Goal: Task Accomplishment & Management: Use online tool/utility

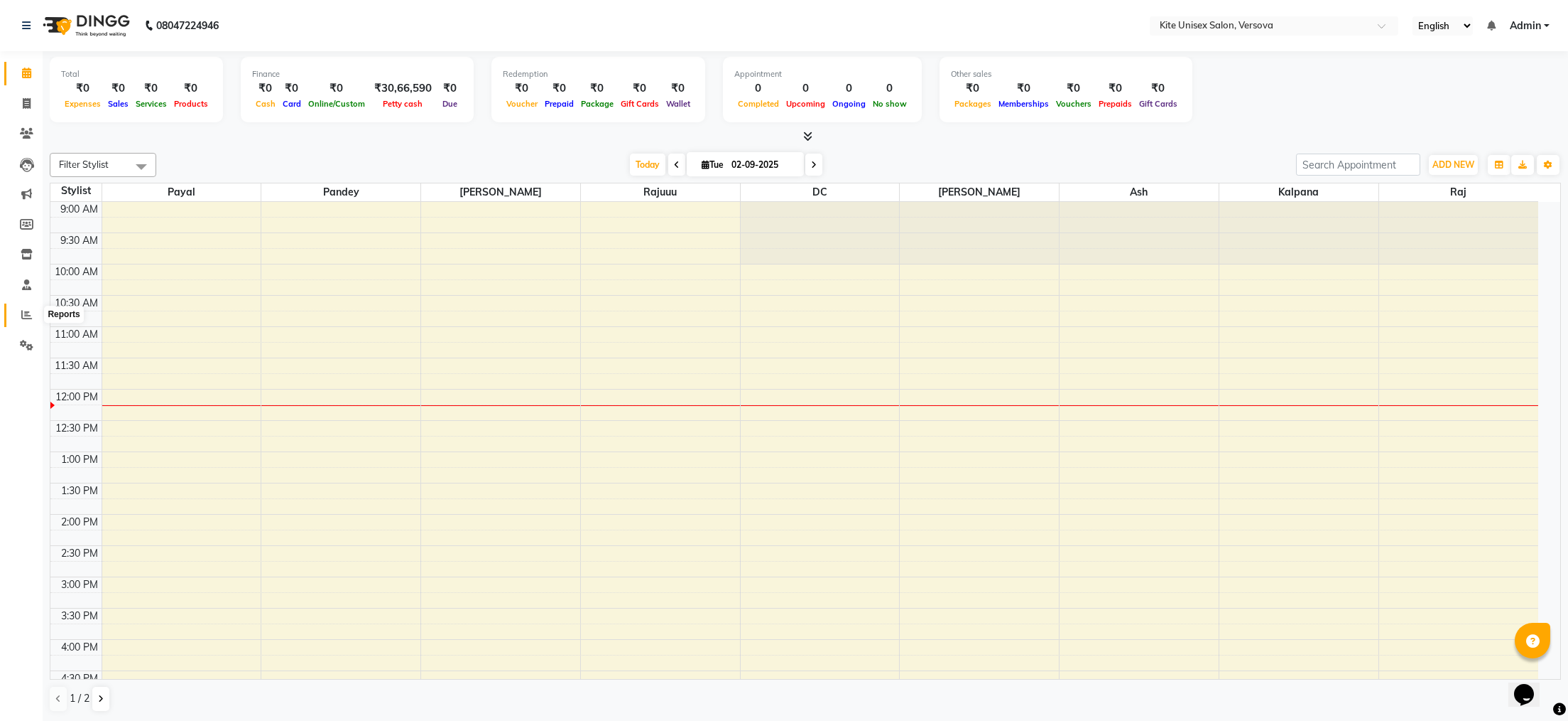
click at [26, 312] on icon at bounding box center [26, 313] width 10 height 10
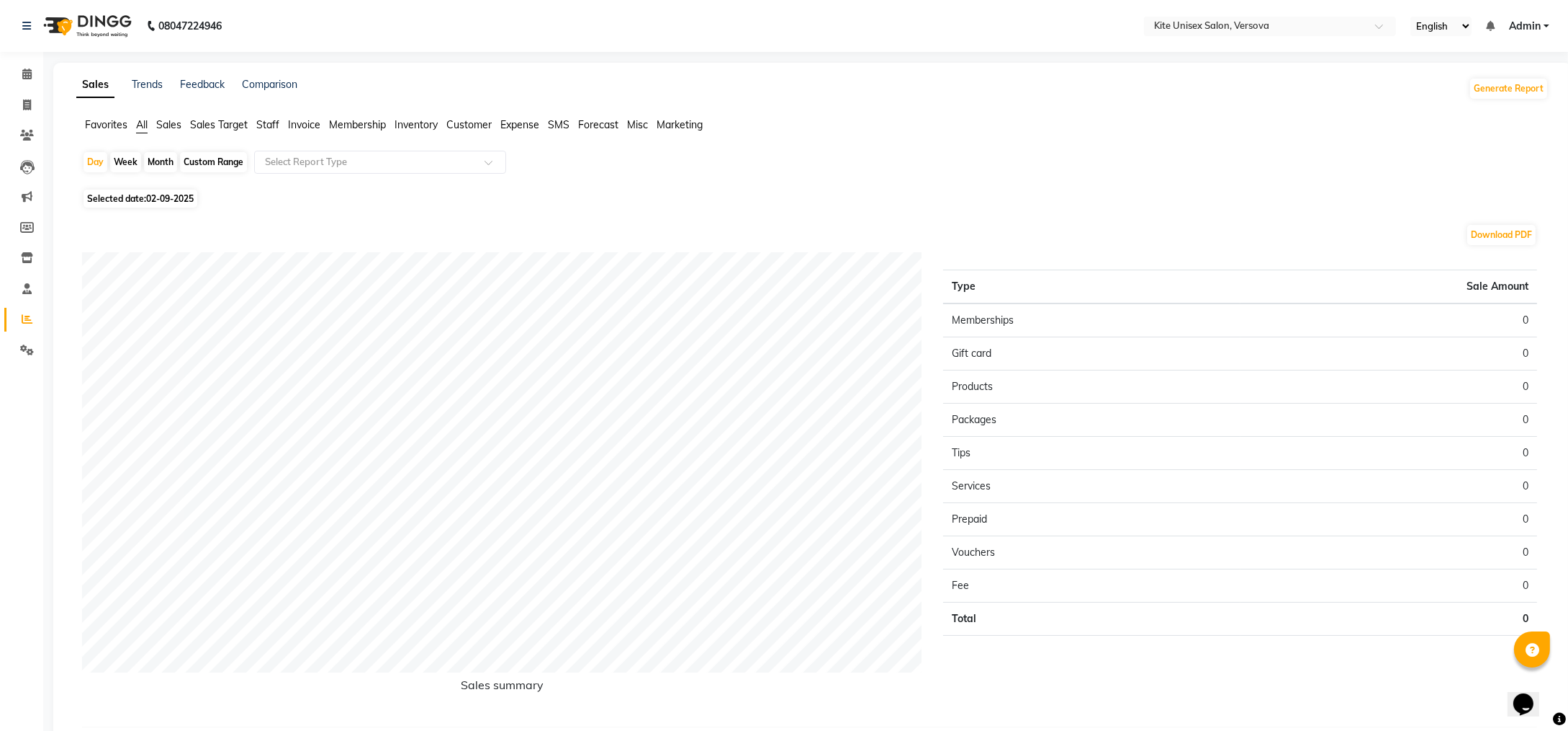
click at [160, 165] on div "Month" at bounding box center [160, 162] width 33 height 20
select select "9"
select select "2025"
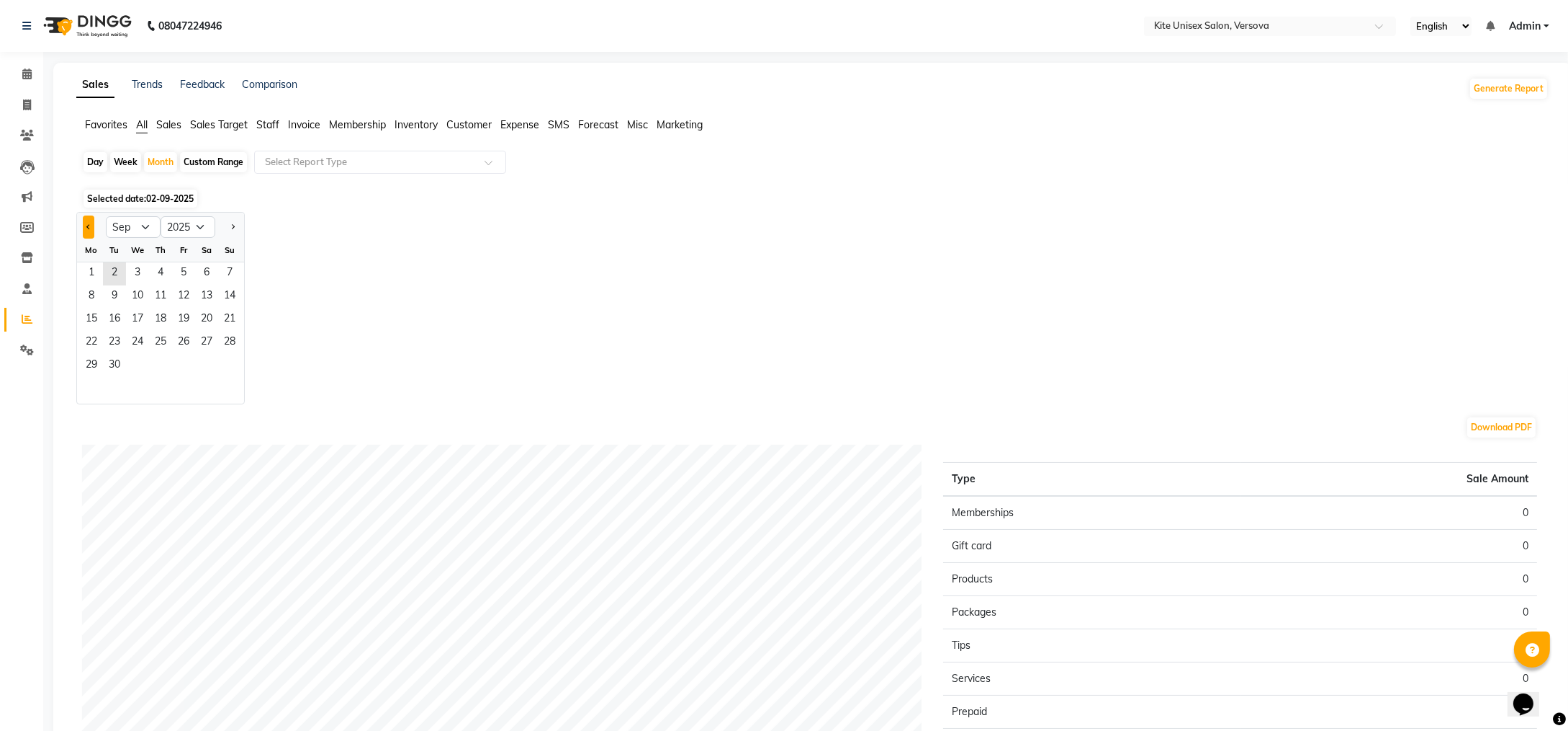
click at [85, 221] on button "Previous month" at bounding box center [89, 227] width 11 height 23
select select "8"
click at [183, 267] on span "1" at bounding box center [183, 273] width 23 height 23
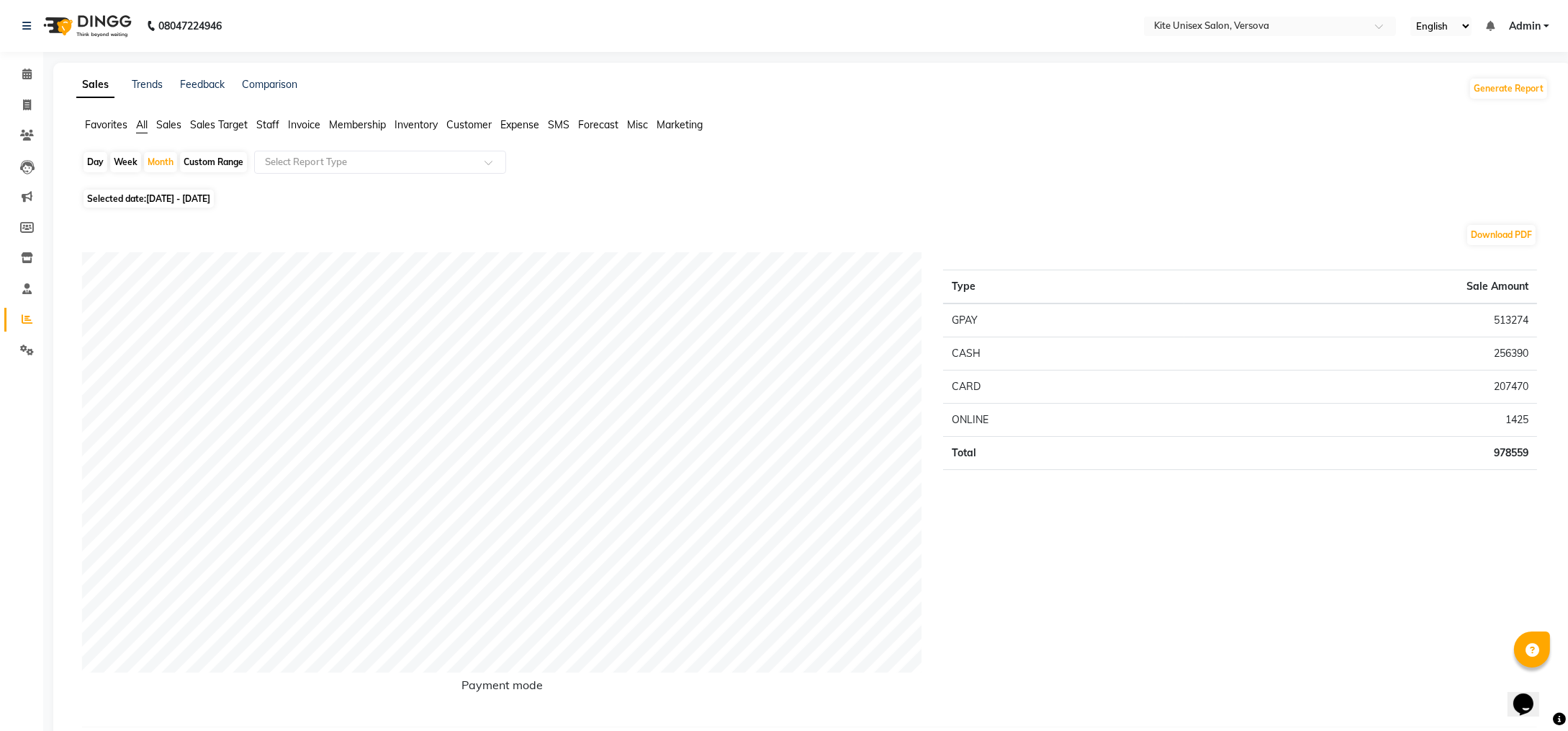
click at [272, 123] on span "Staff" at bounding box center [267, 125] width 23 height 13
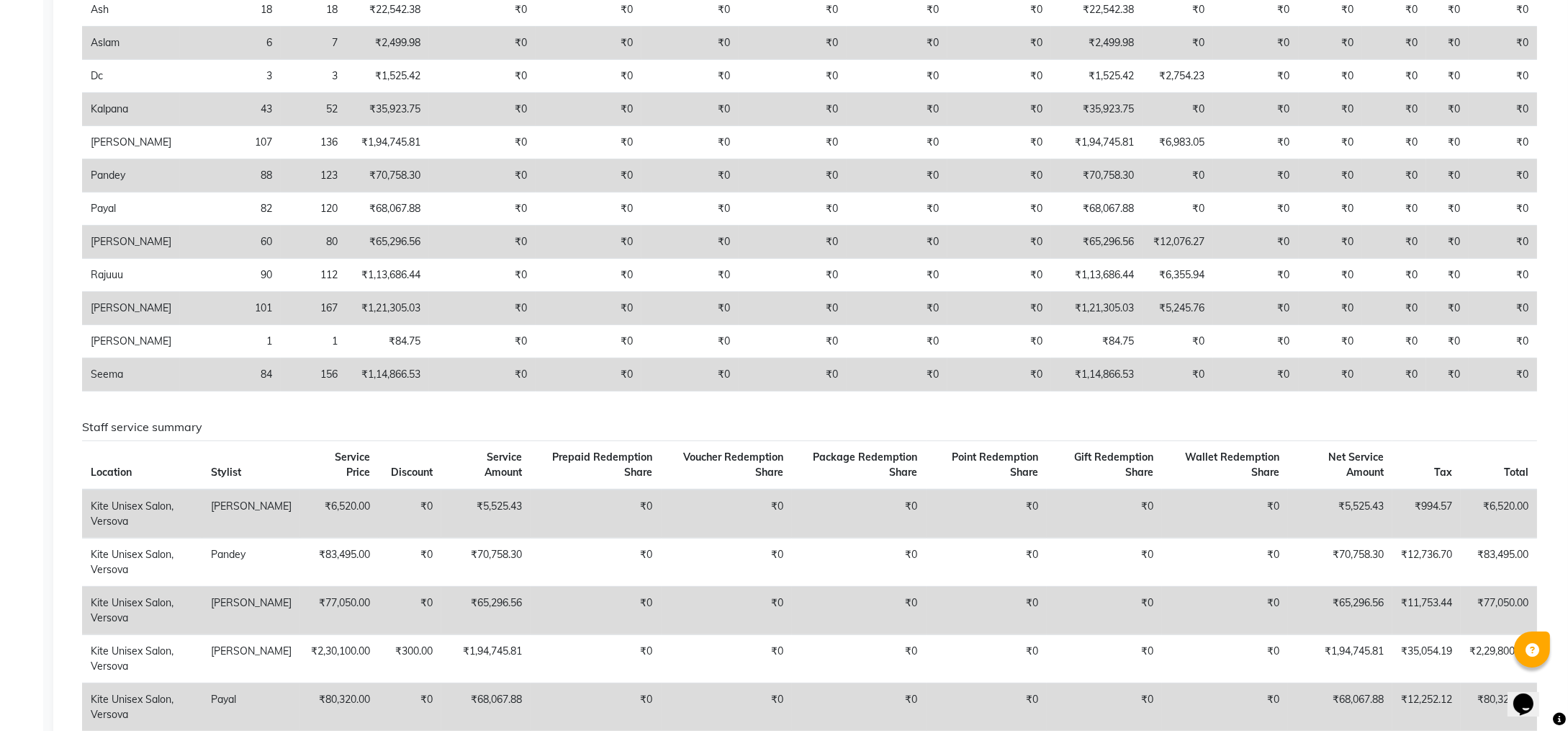
scroll to position [721, 0]
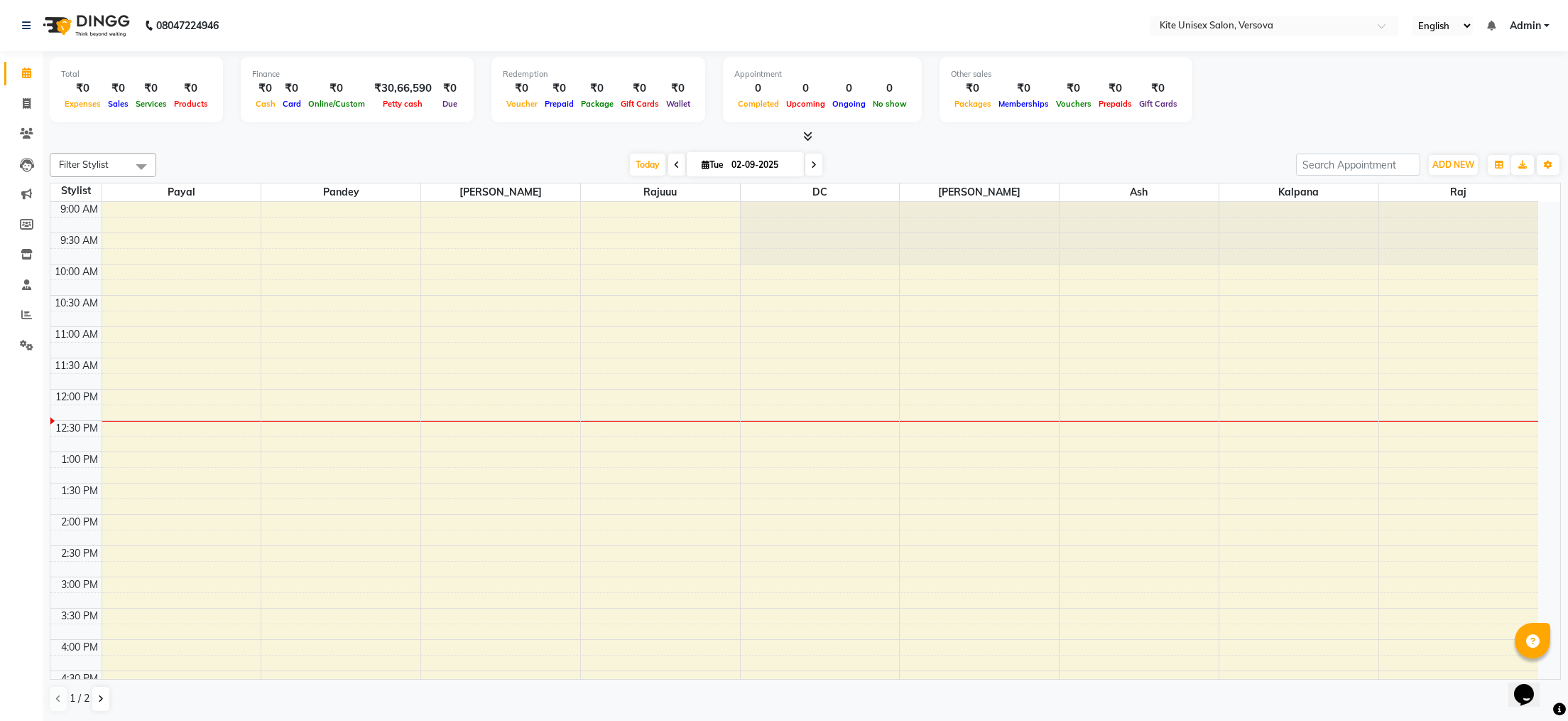
click at [674, 163] on icon at bounding box center [677, 164] width 6 height 8
type input "[DATE]"
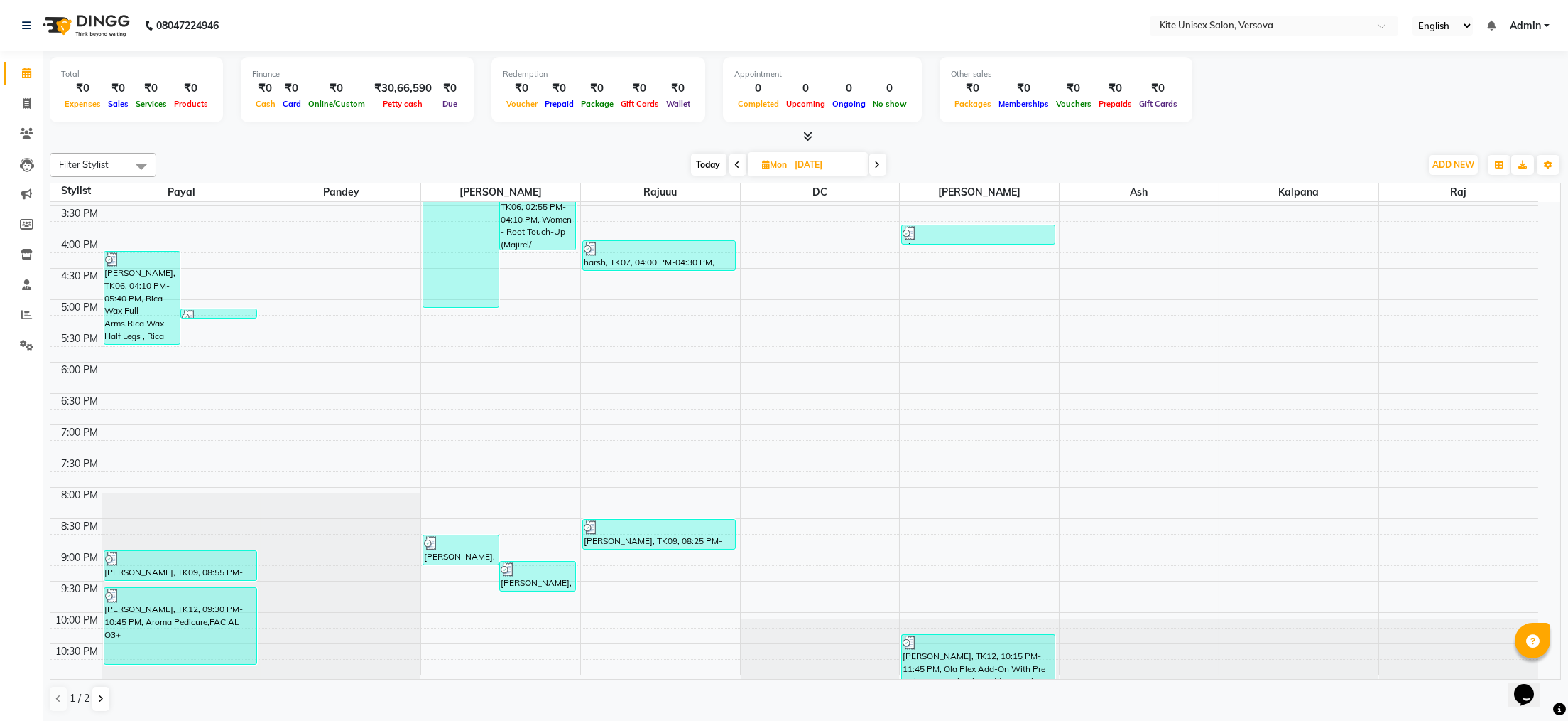
scroll to position [404, 0]
click at [139, 306] on div "[PERSON_NAME], TK06, 04:10 PM-05:40 PM, Rica Wax Full Arms,Rica Wax Half Legs ,…" at bounding box center [142, 296] width 76 height 92
select select "3"
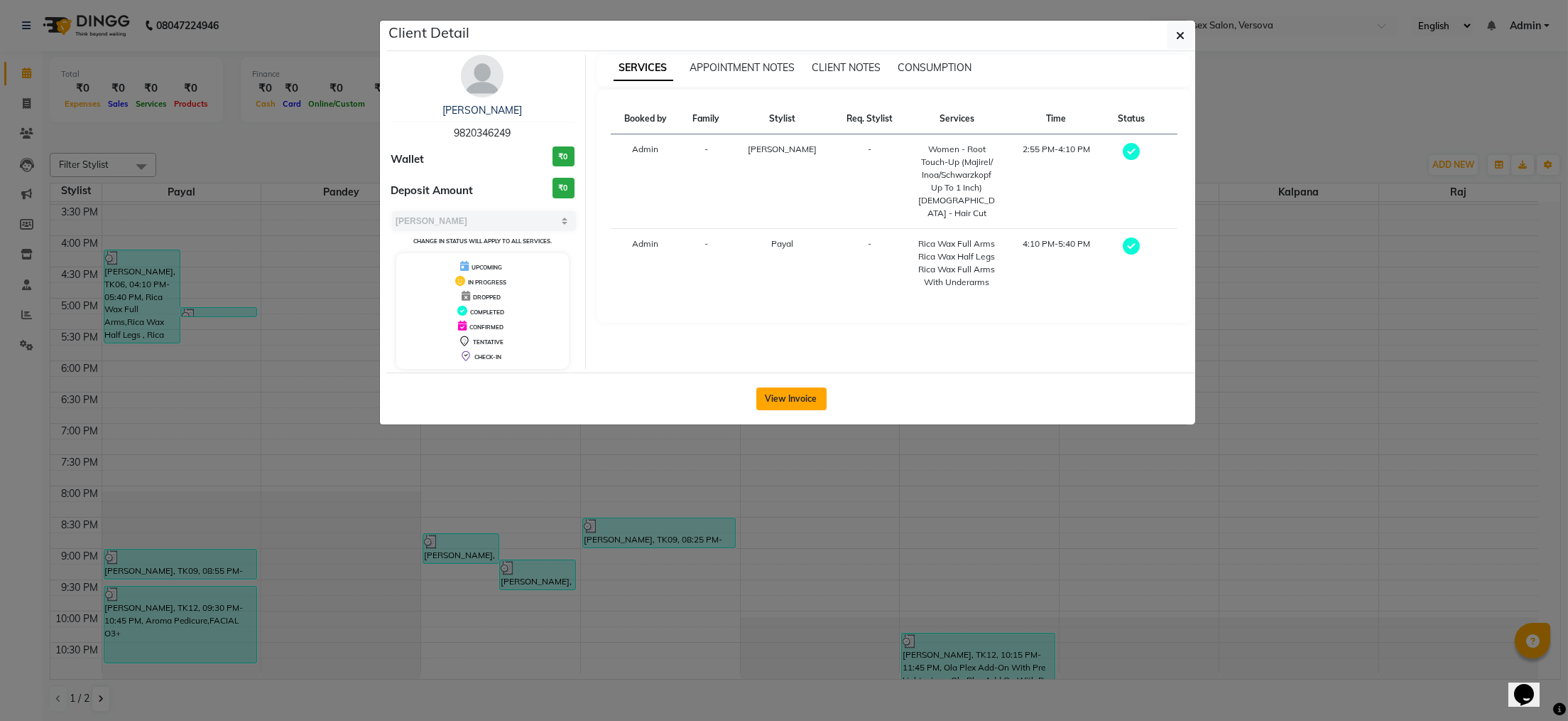
click at [780, 392] on button "View Invoice" at bounding box center [791, 398] width 70 height 22
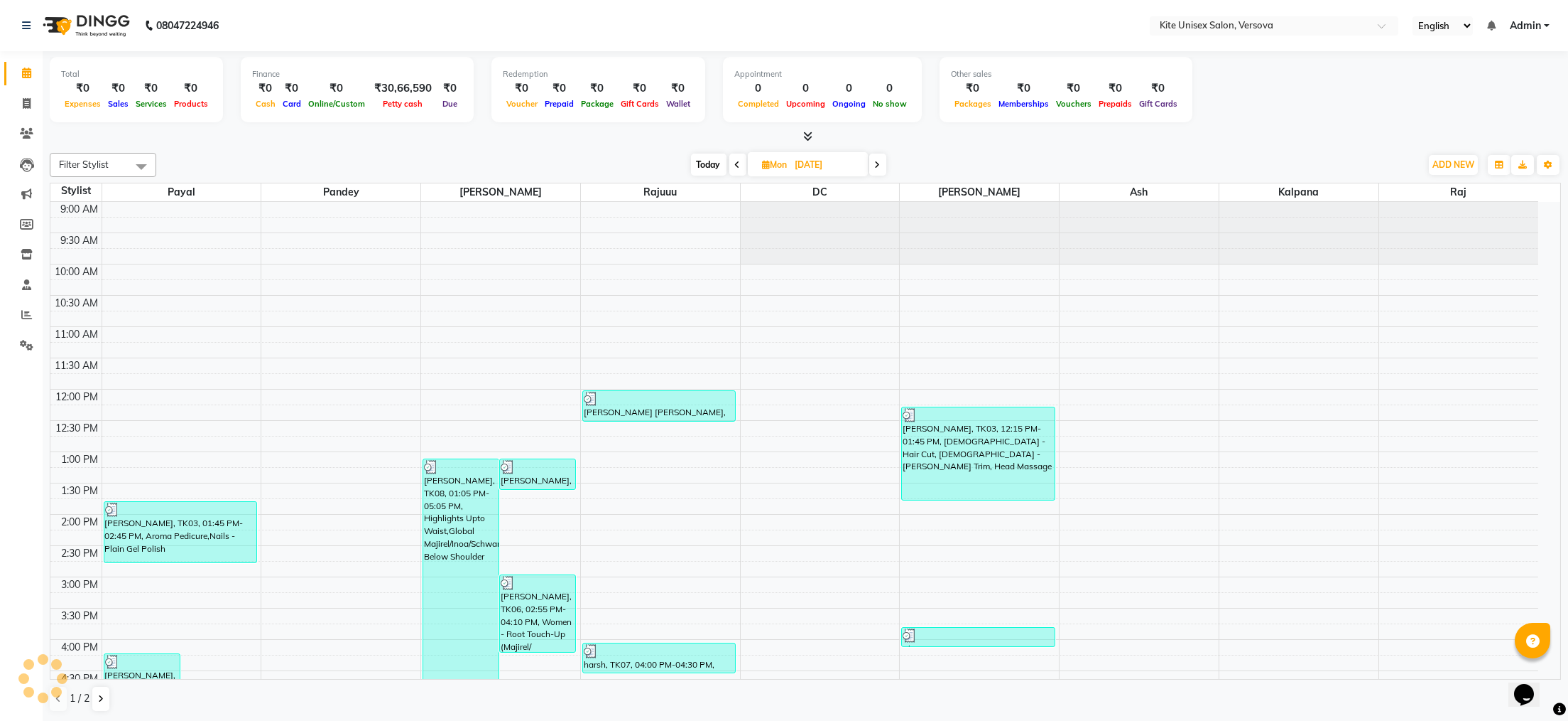
scroll to position [404, 0]
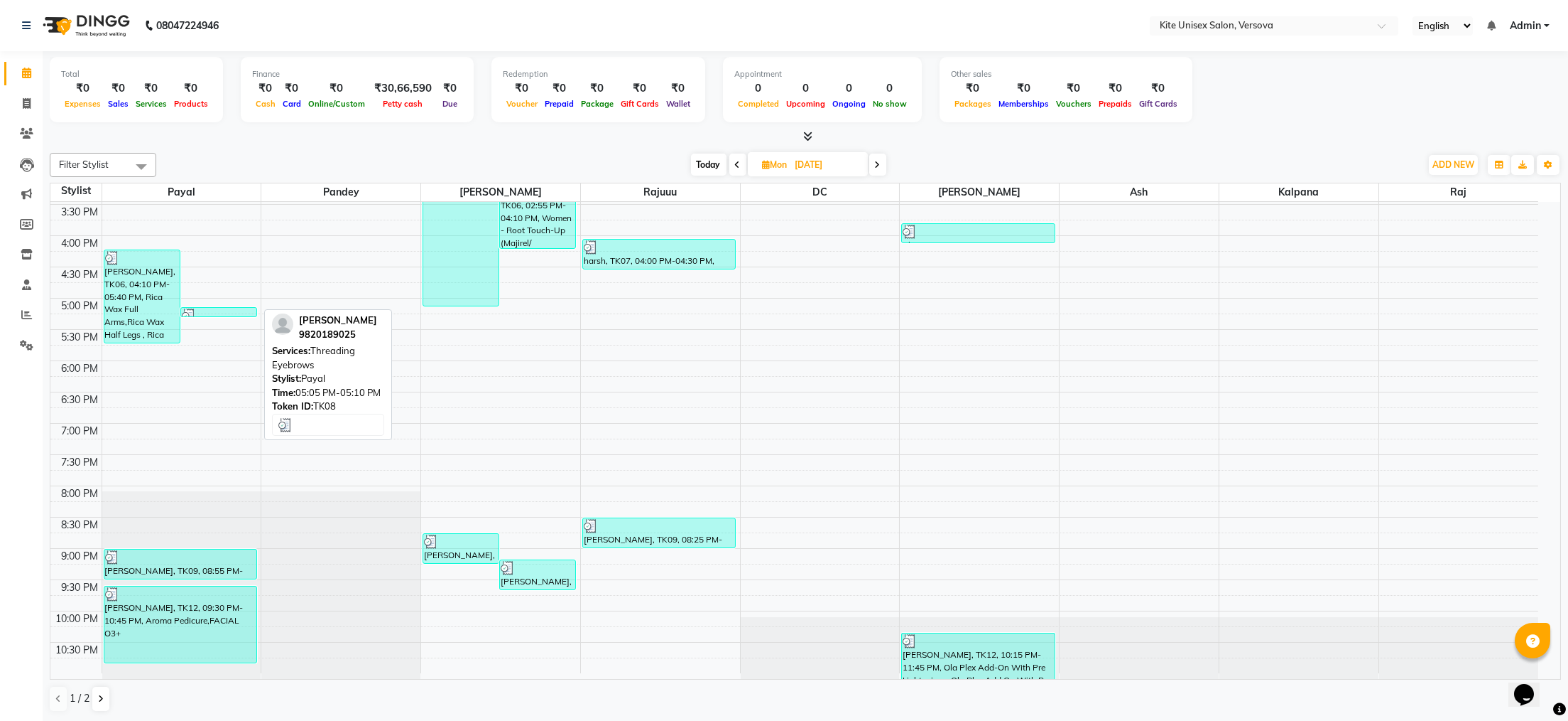
click at [213, 311] on div at bounding box center [218, 315] width 74 height 14
select select "3"
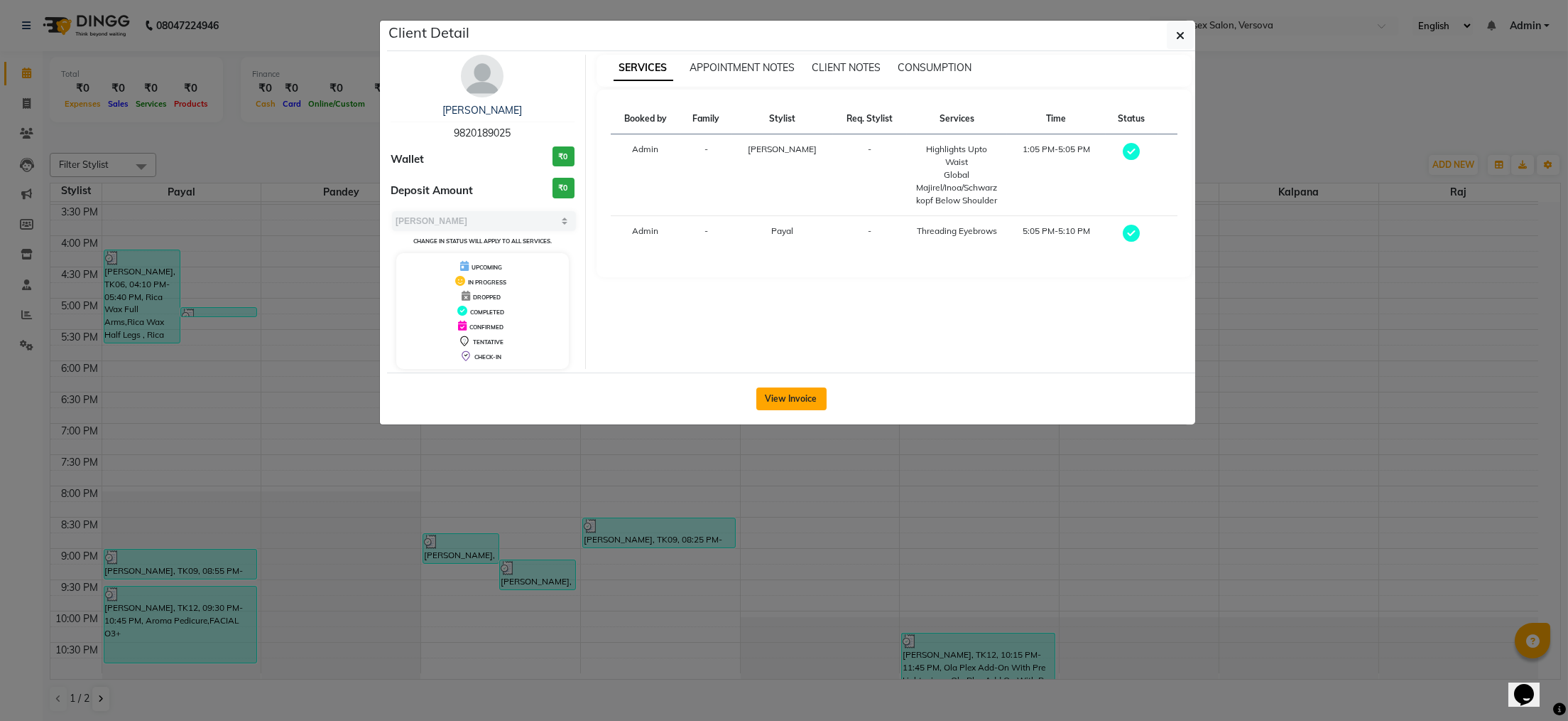
click at [802, 402] on button "View Invoice" at bounding box center [791, 398] width 70 height 22
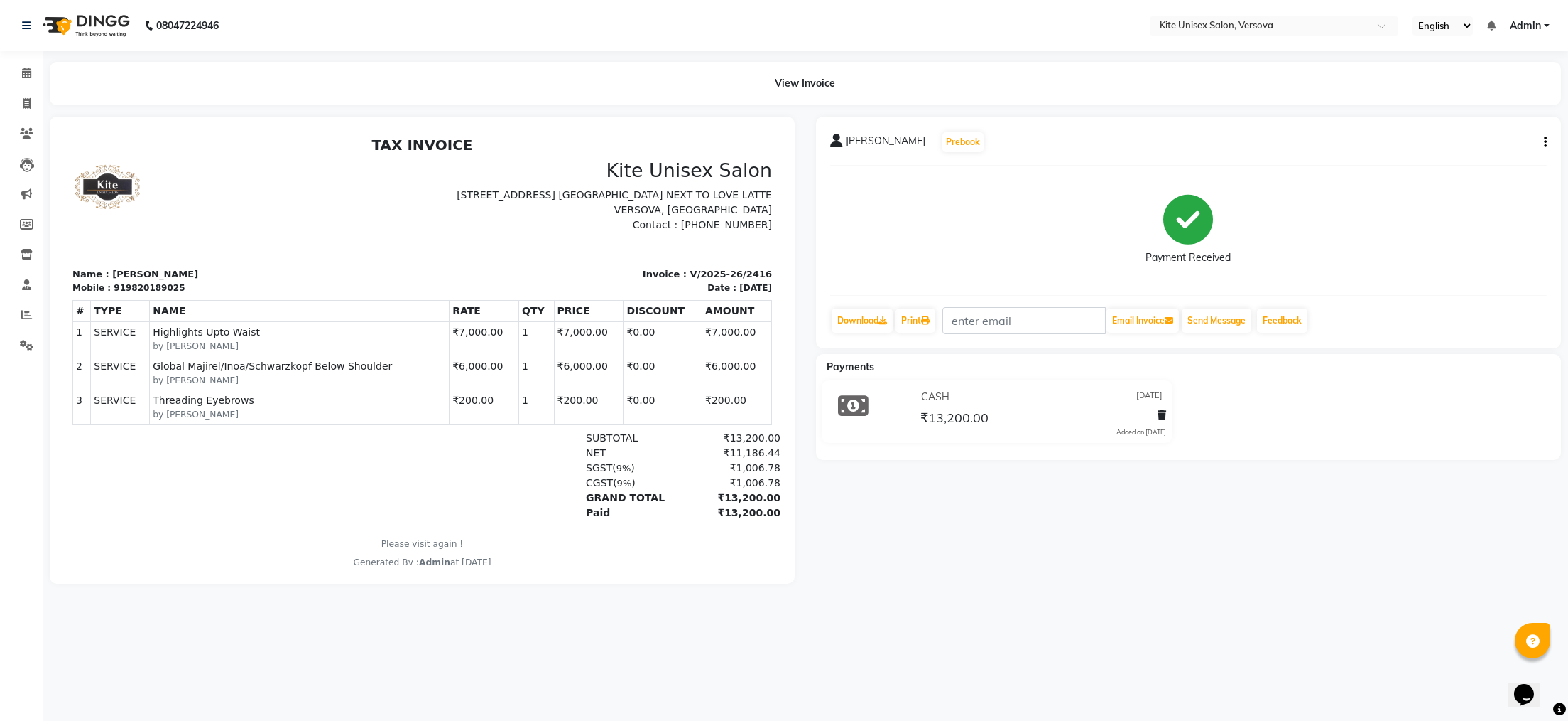
click at [681, 425] on div "# TYPE NAME RATE QTY PRICE DISCOUNT AMOUNT 1" at bounding box center [422, 362] width 699 height 136
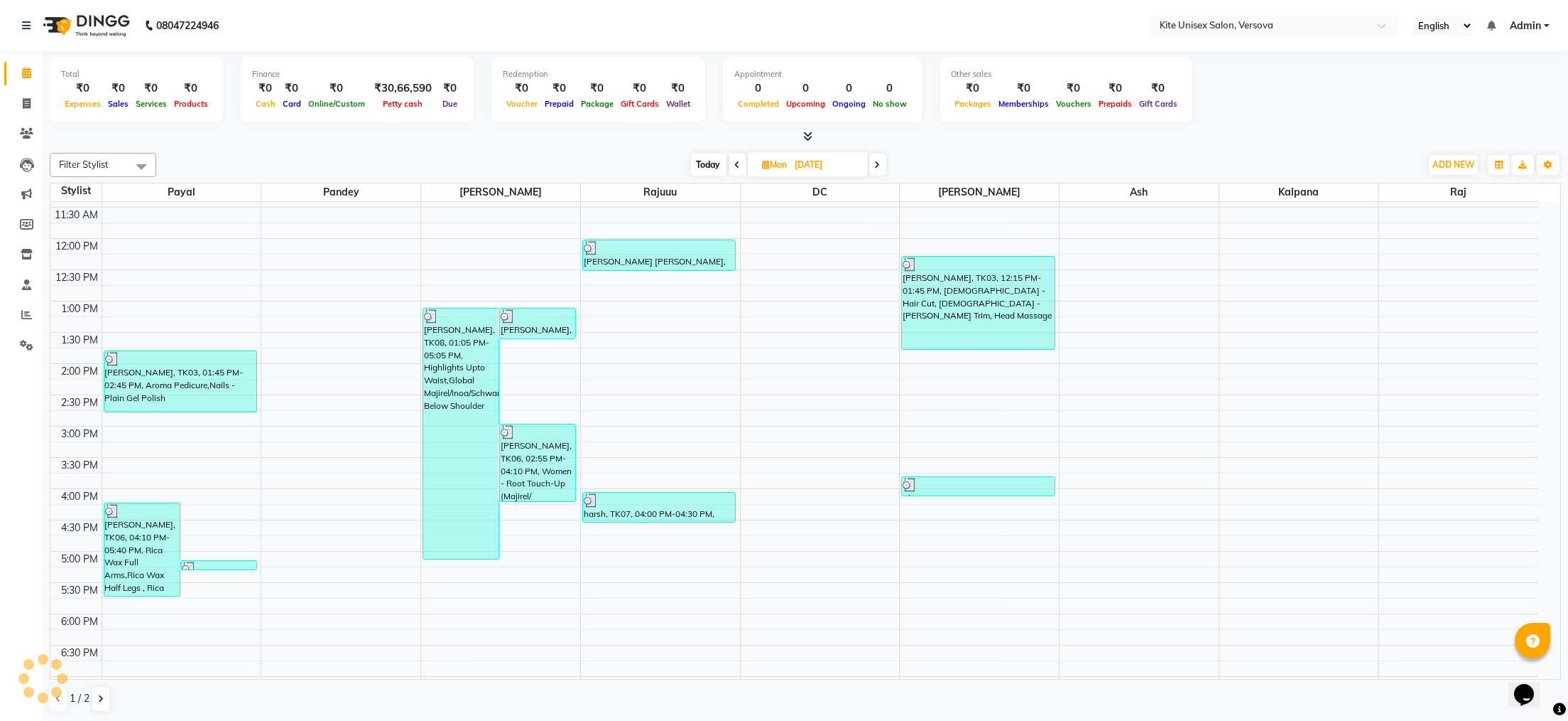
scroll to position [404, 0]
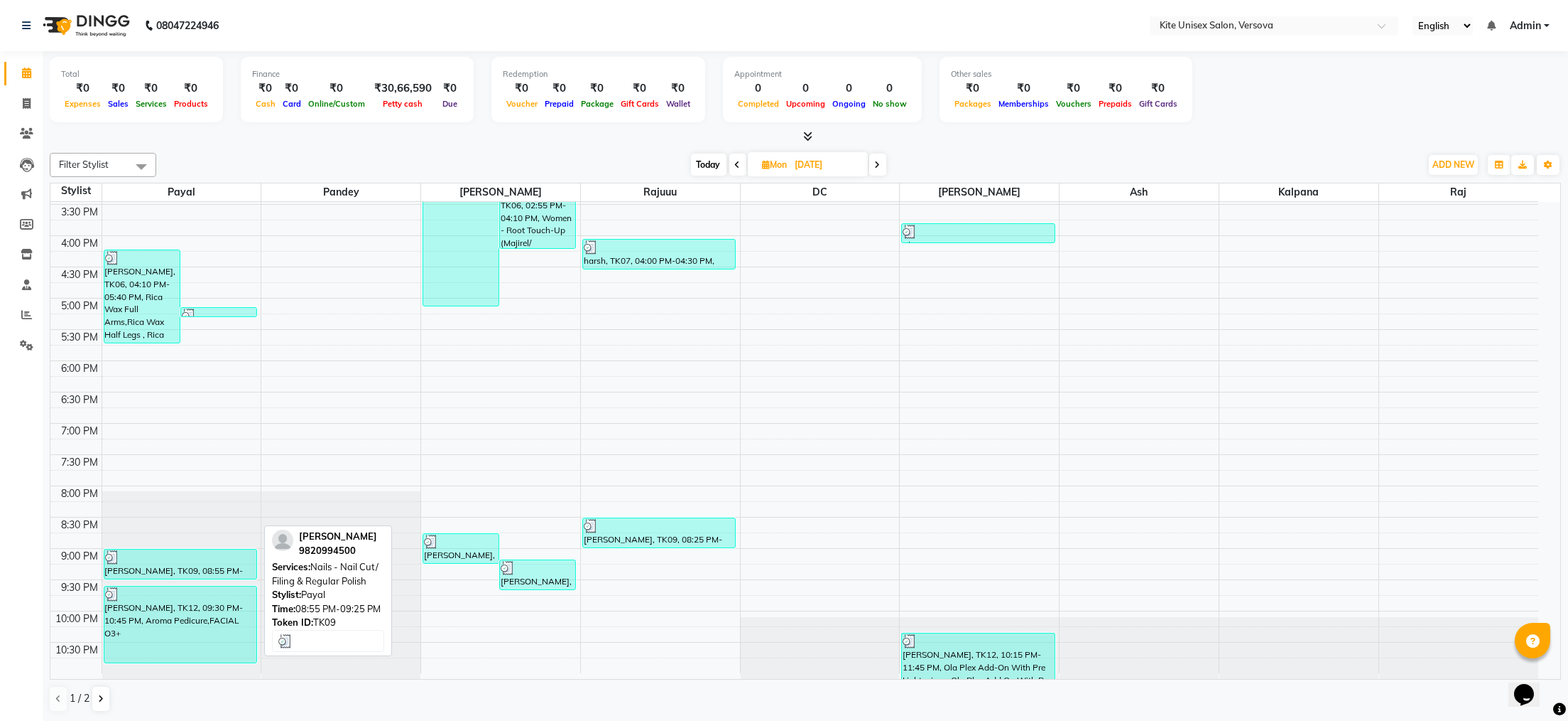
click at [209, 559] on div at bounding box center [181, 557] width 151 height 14
select select "3"
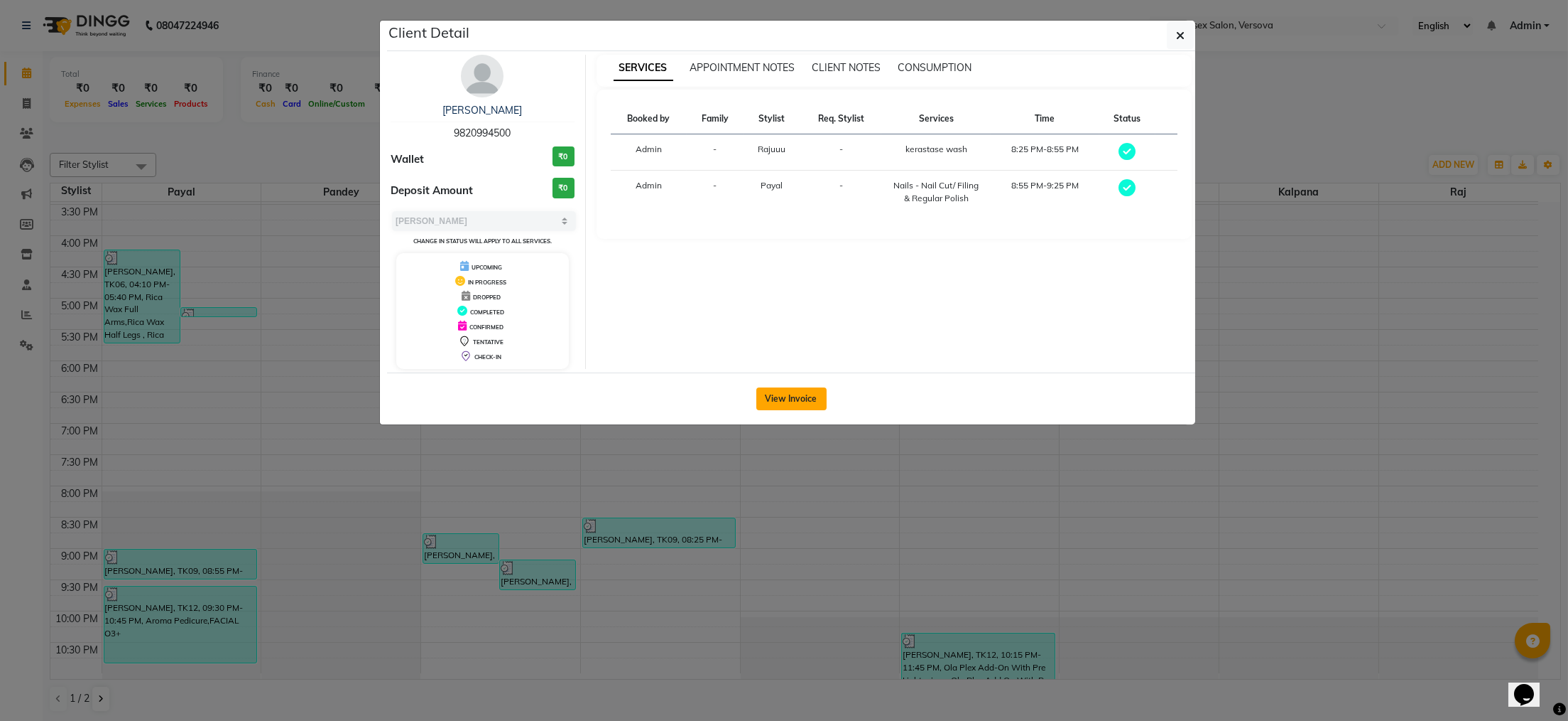
click at [807, 395] on button "View Invoice" at bounding box center [791, 398] width 70 height 22
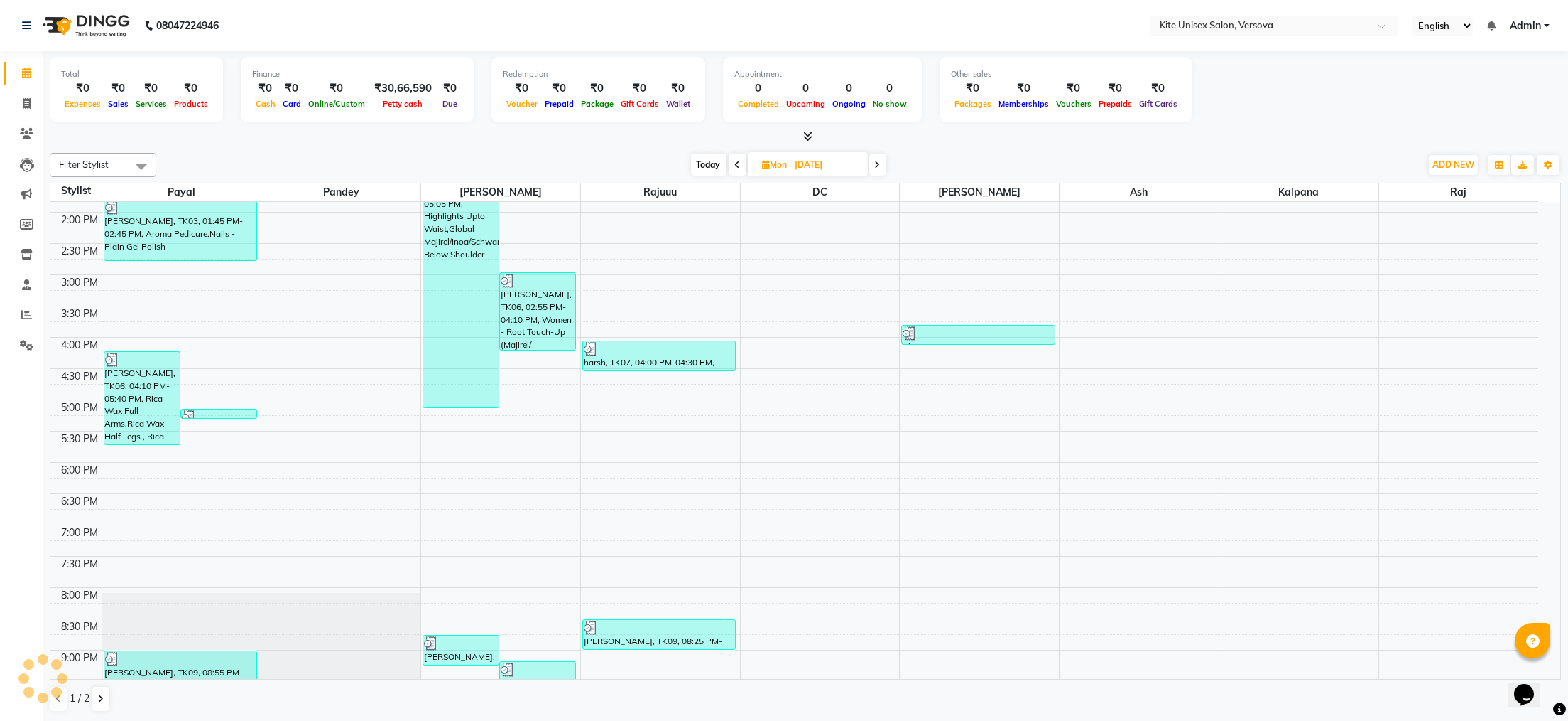
scroll to position [404, 0]
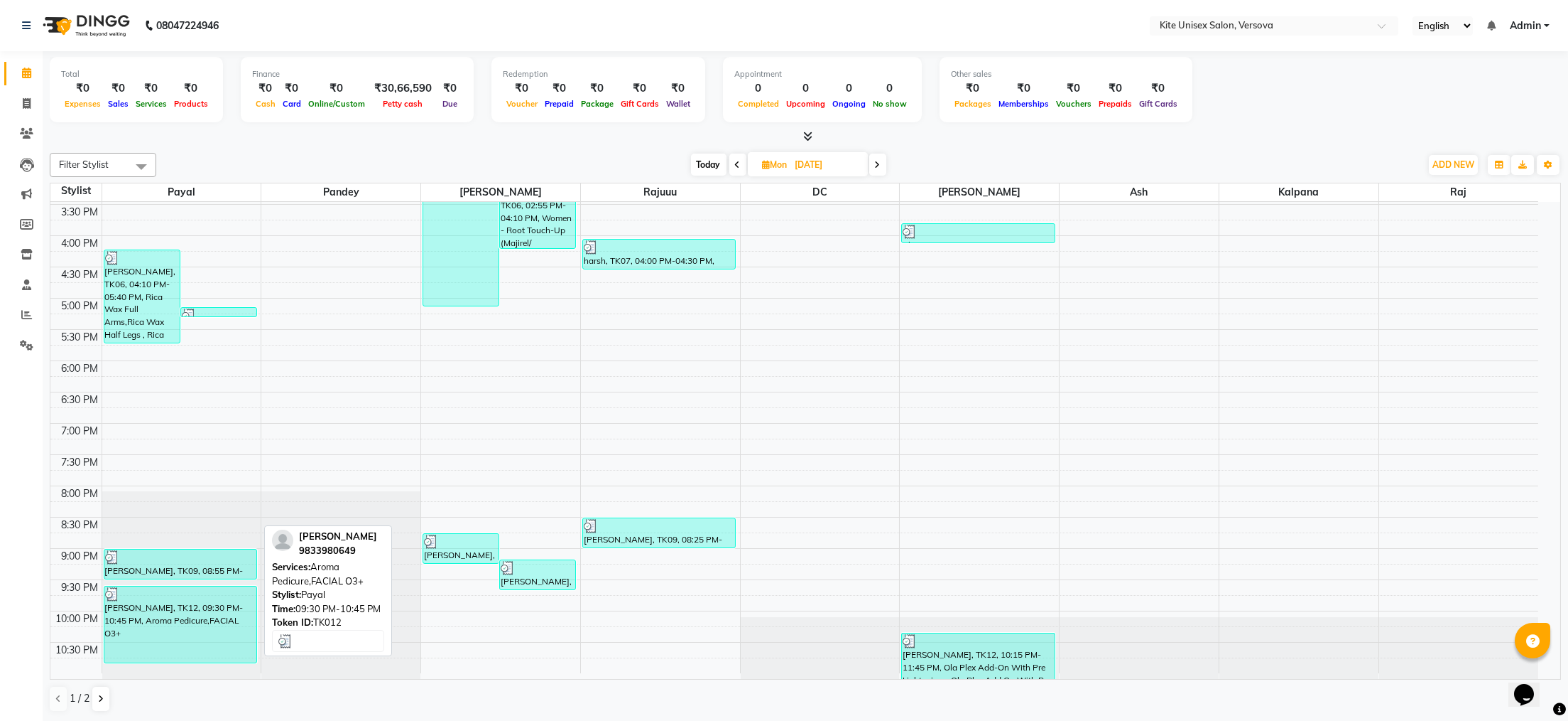
click at [178, 627] on div "[PERSON_NAME], TK12, 09:30 PM-10:45 PM, Aroma Pedicure,FACIAL O3+" at bounding box center [180, 625] width 152 height 76
select select "3"
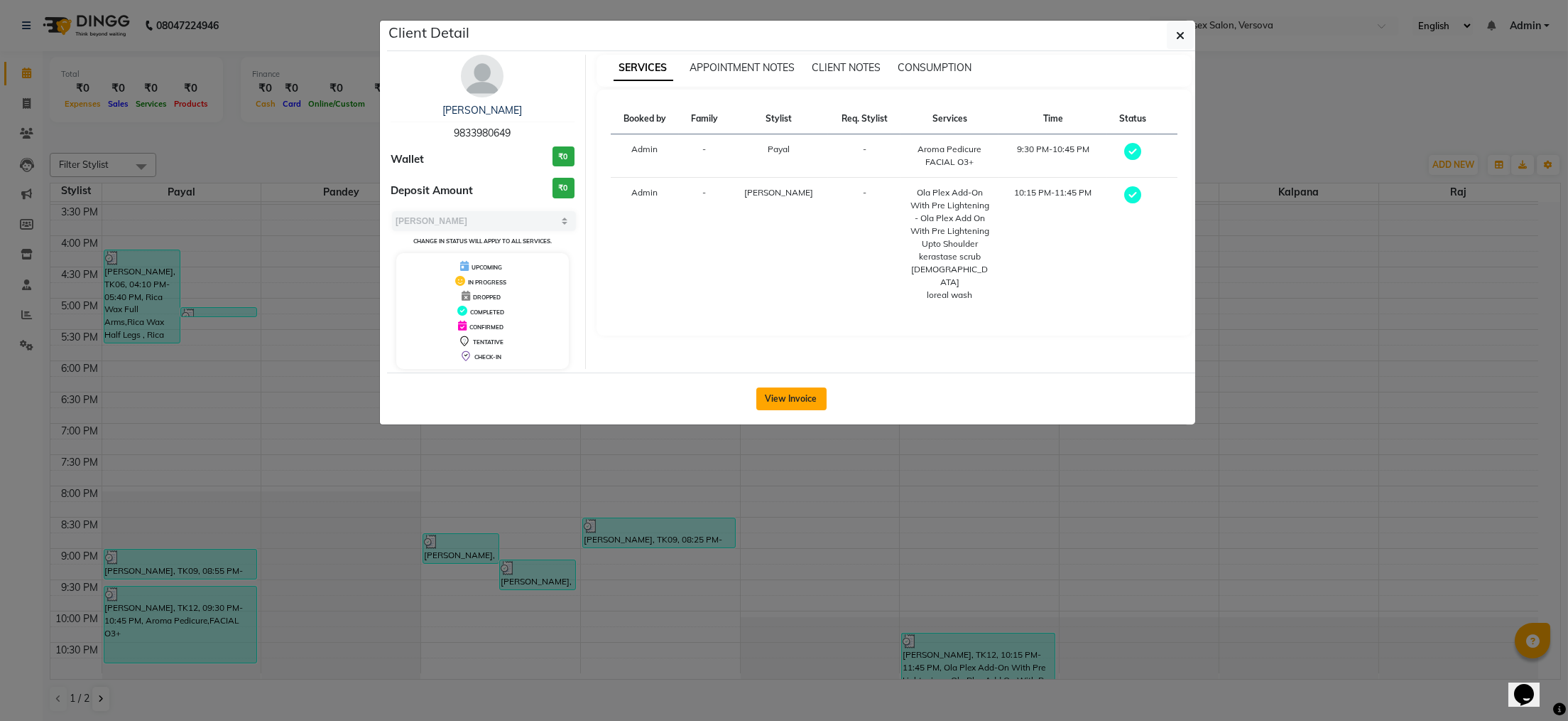
click at [804, 404] on button "View Invoice" at bounding box center [791, 398] width 70 height 22
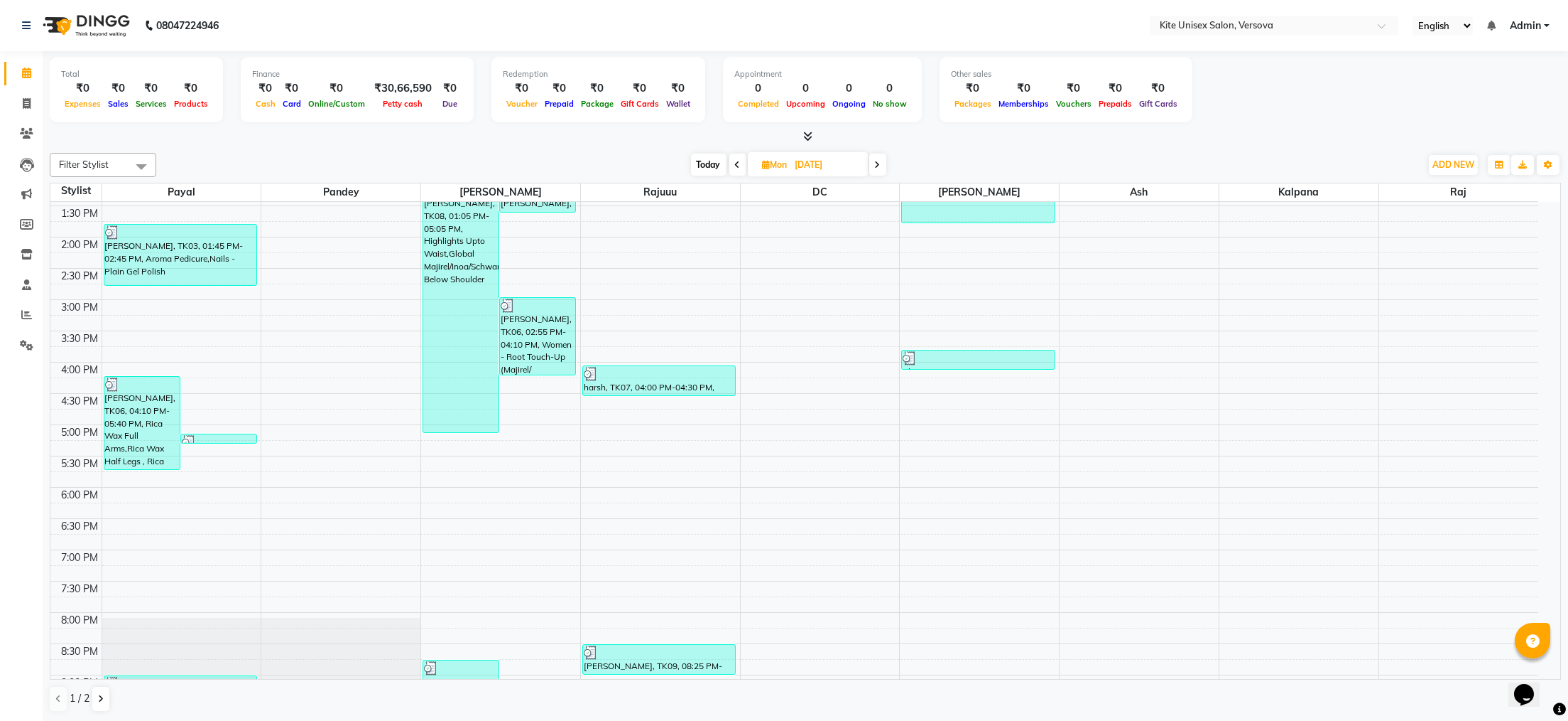
scroll to position [284, 0]
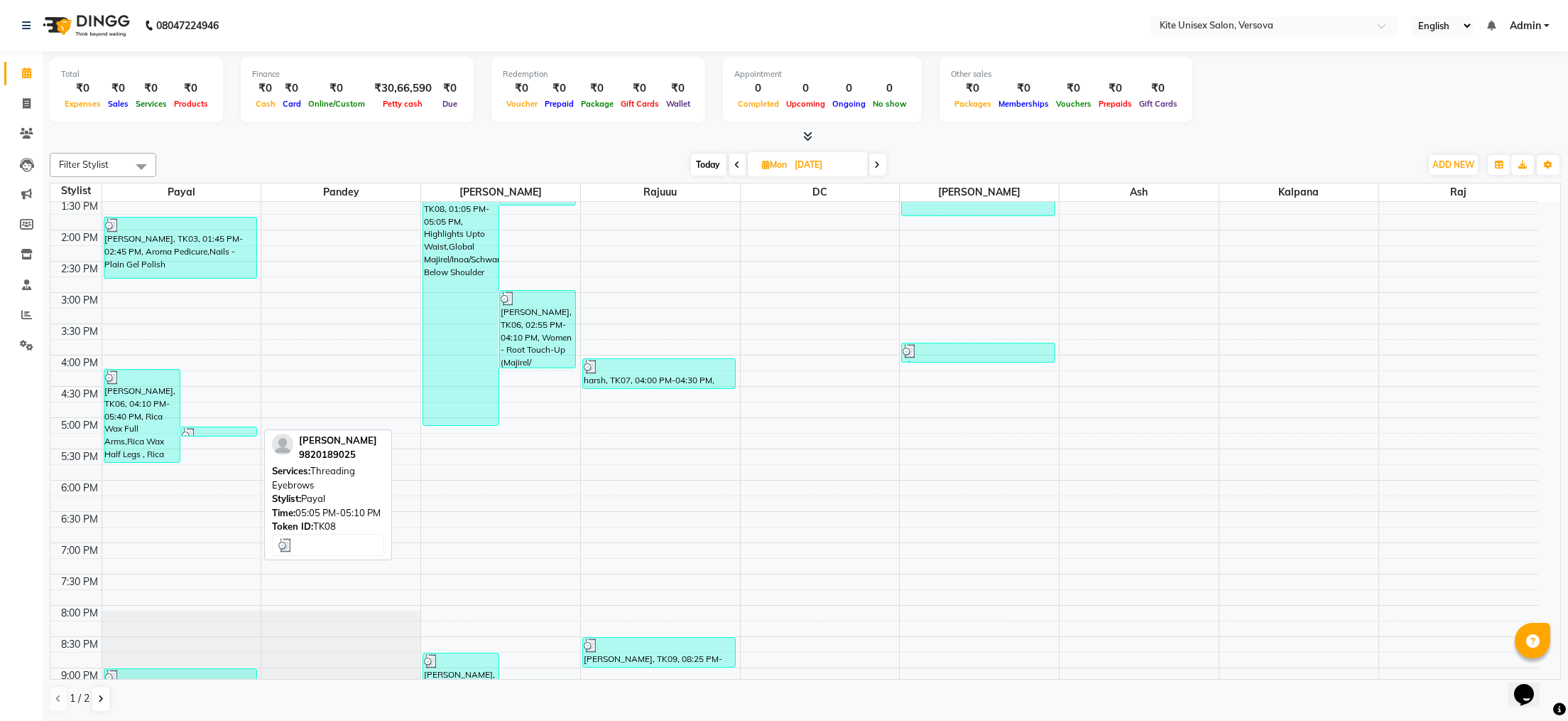
click at [199, 432] on div at bounding box center [218, 435] width 74 height 14
select select "3"
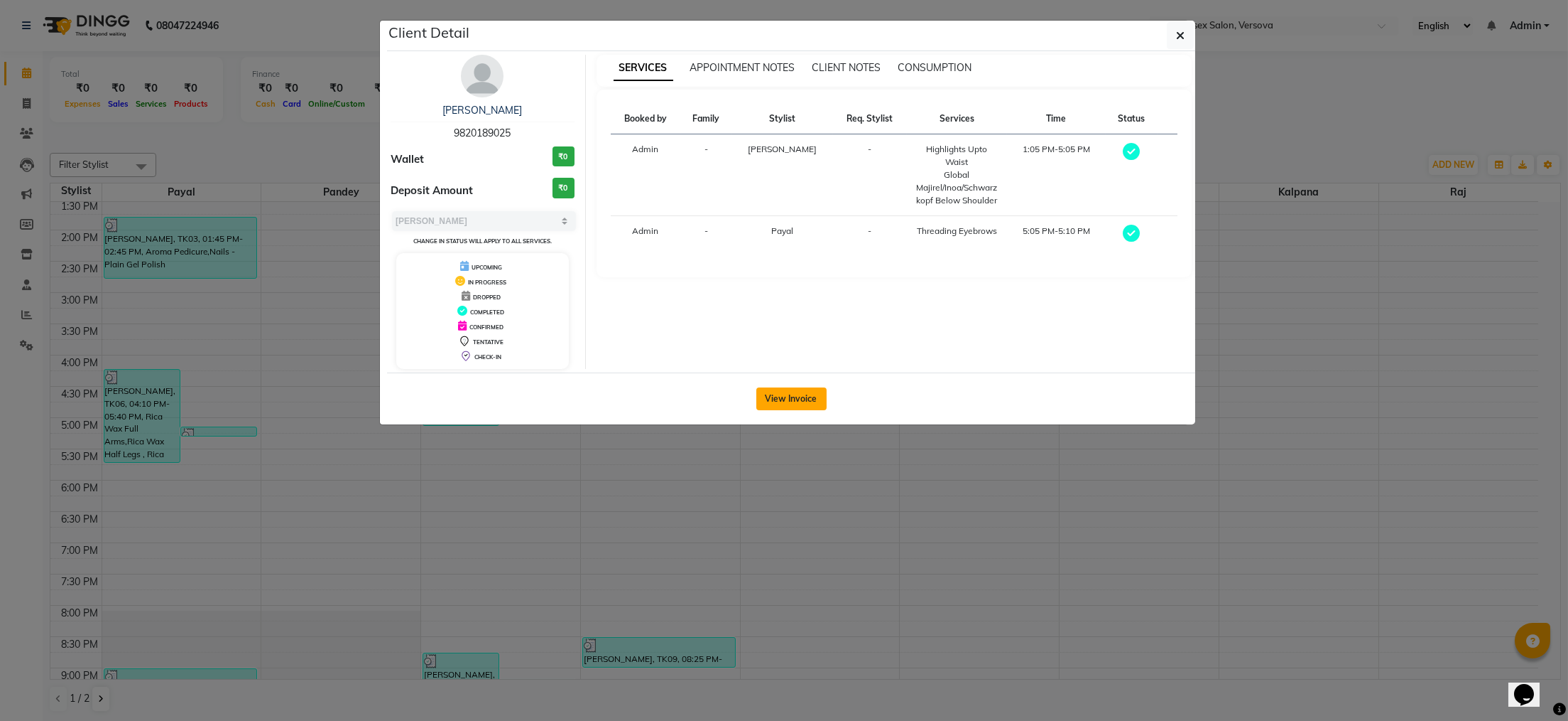
click at [787, 408] on button "View Invoice" at bounding box center [791, 398] width 70 height 22
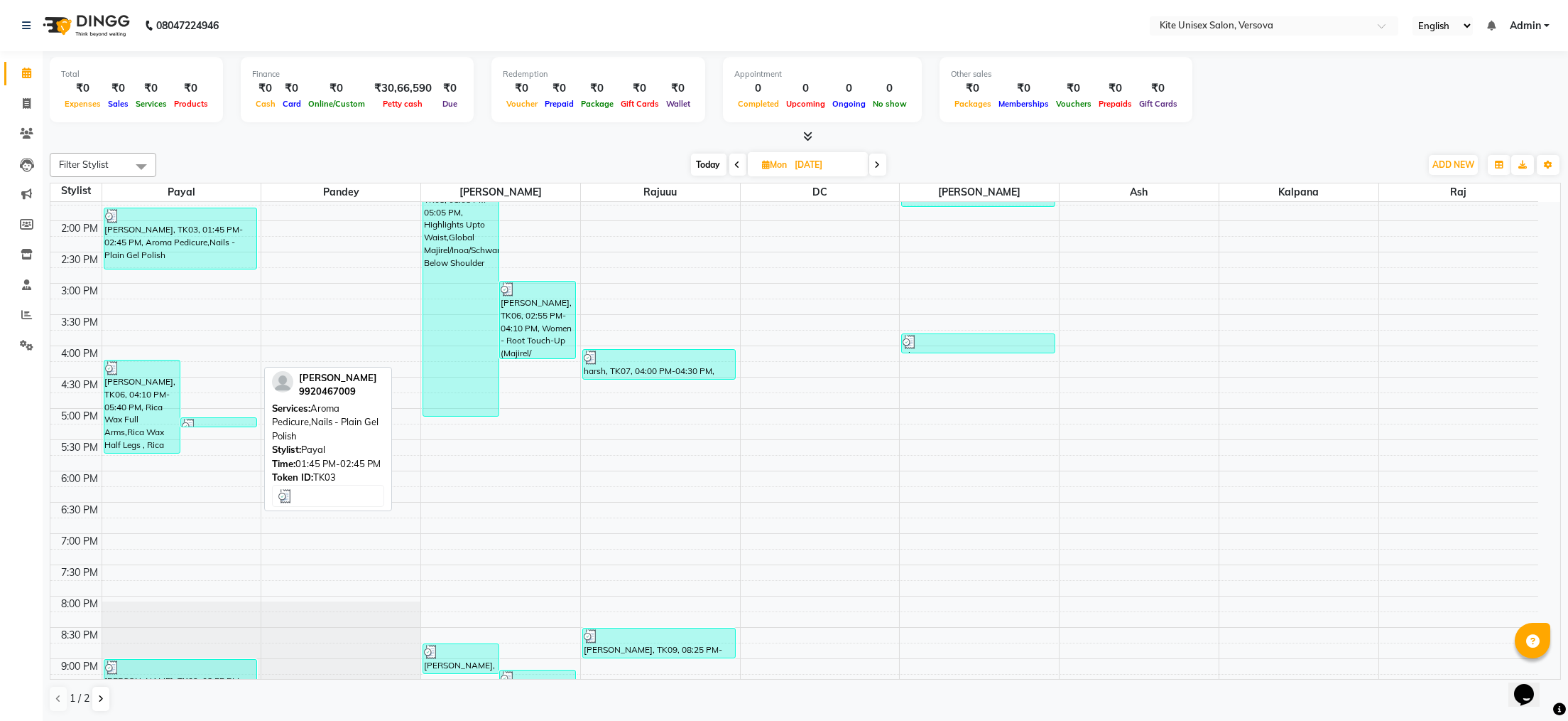
scroll to position [404, 0]
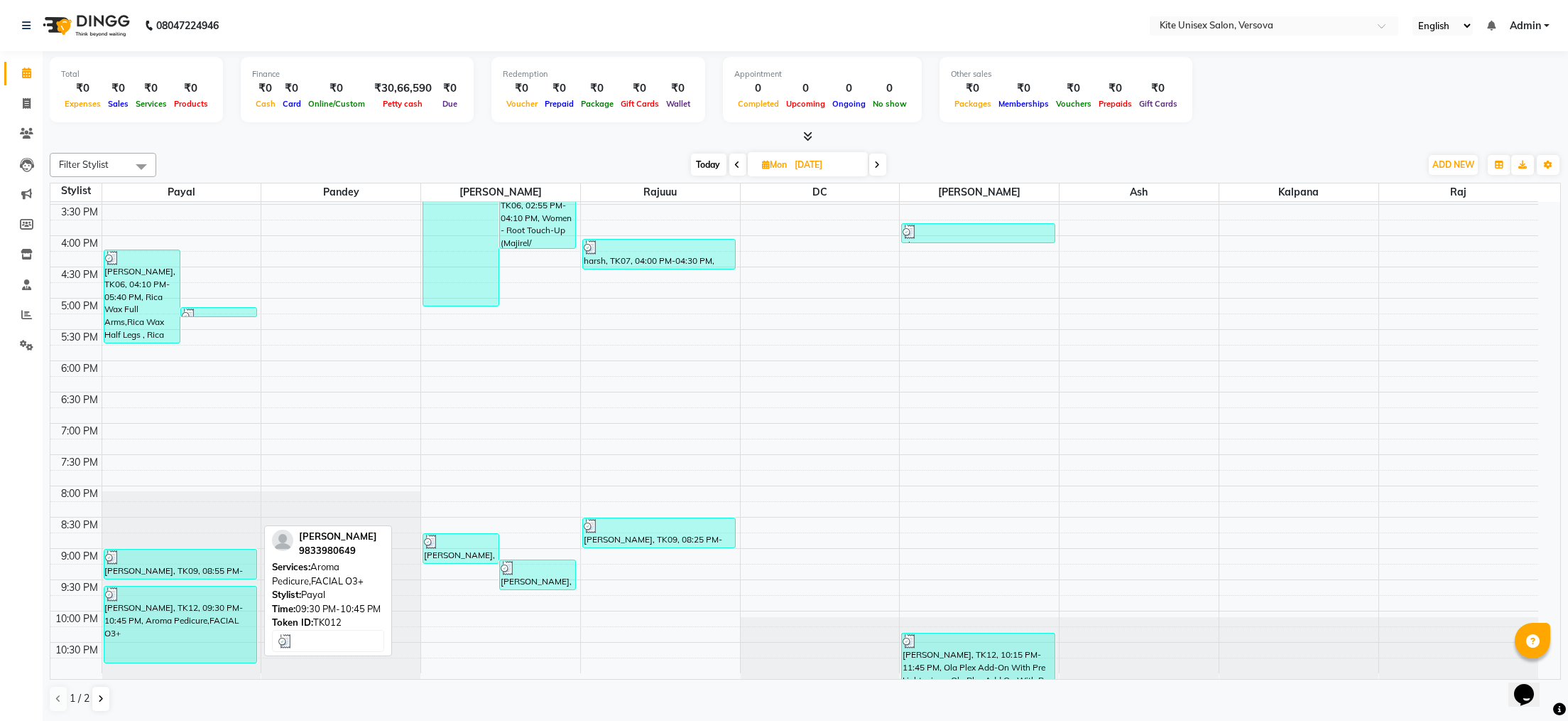
click at [169, 652] on div "[PERSON_NAME], TK12, 09:30 PM-10:45 PM, Aroma Pedicure,FACIAL O3+" at bounding box center [180, 625] width 152 height 76
select select "3"
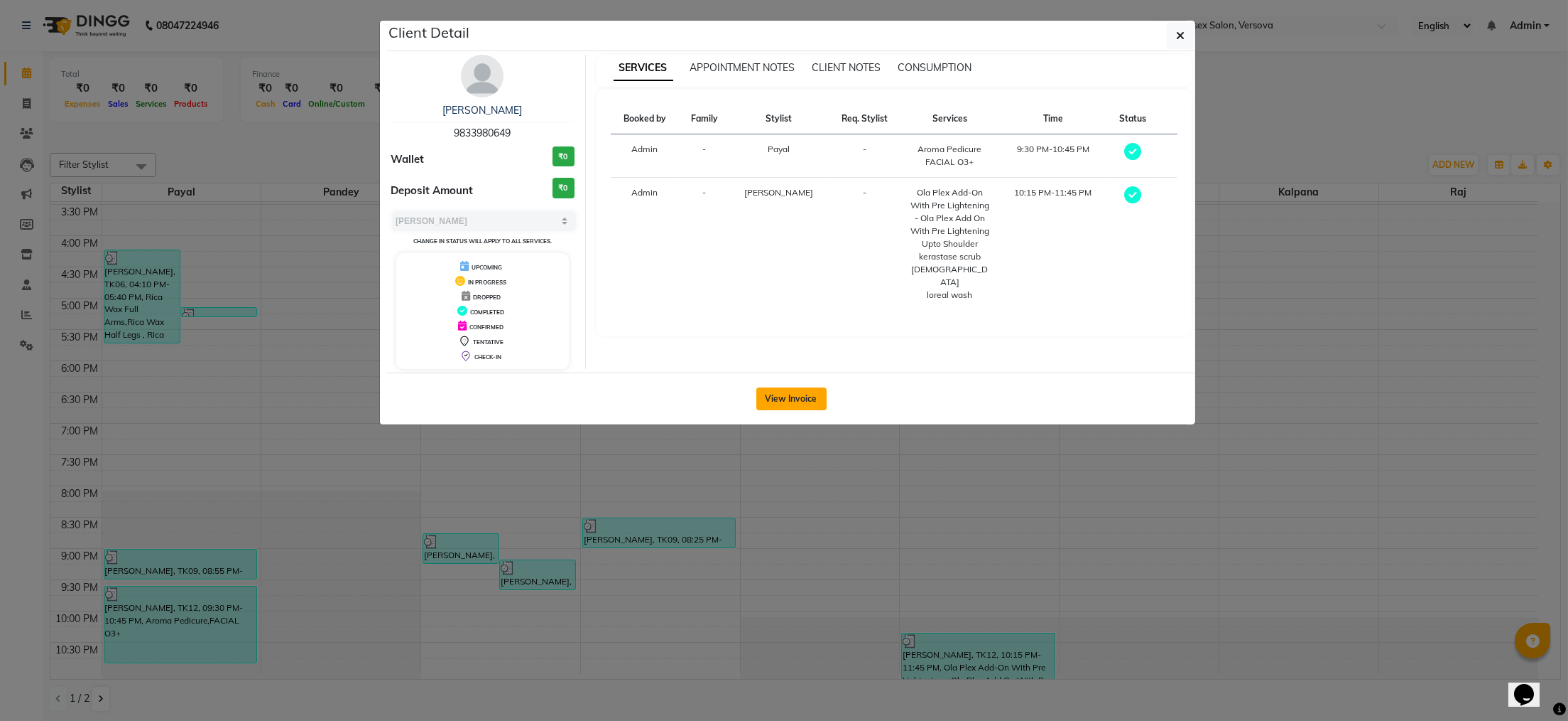
click at [789, 395] on button "View Invoice" at bounding box center [791, 398] width 70 height 22
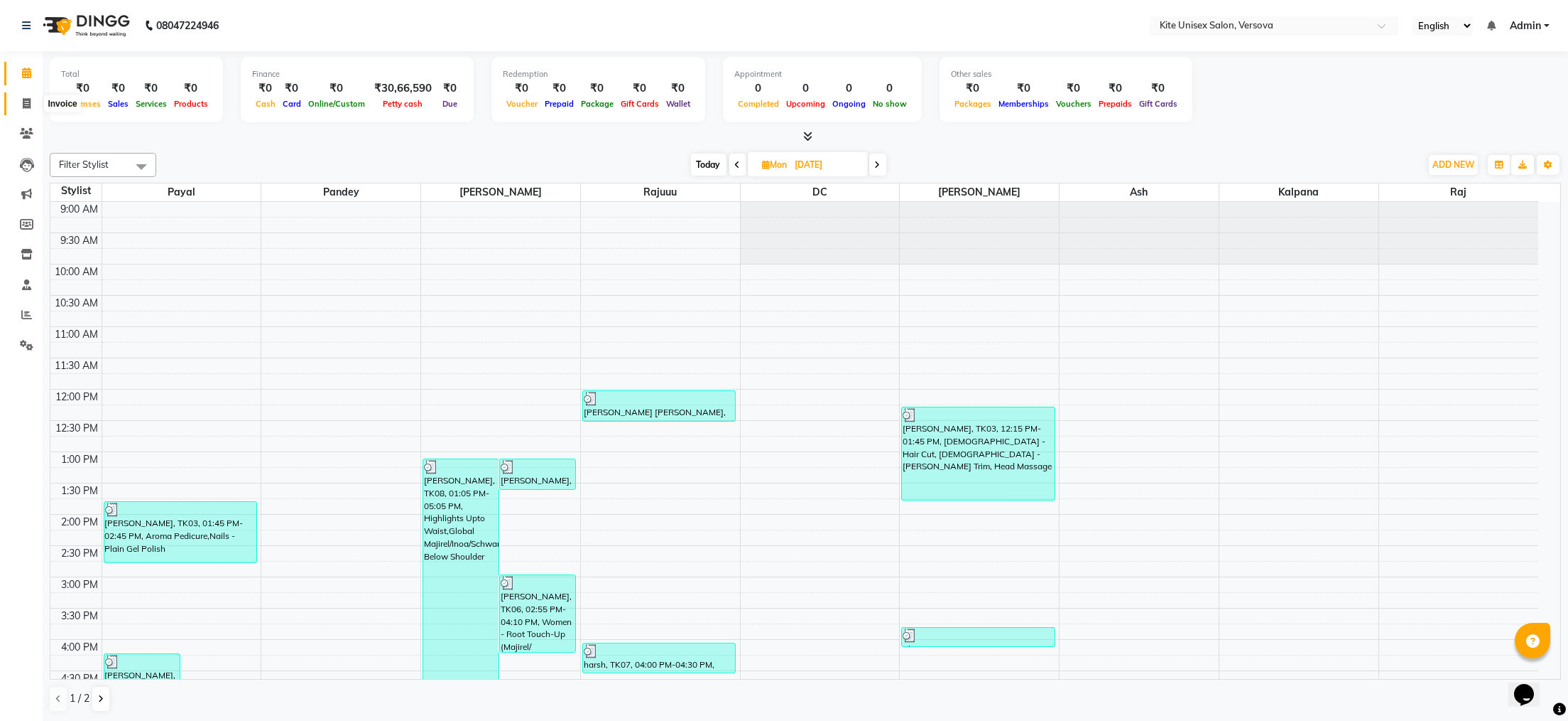
click at [22, 104] on icon at bounding box center [26, 103] width 7 height 10
select select "6093"
select select "service"
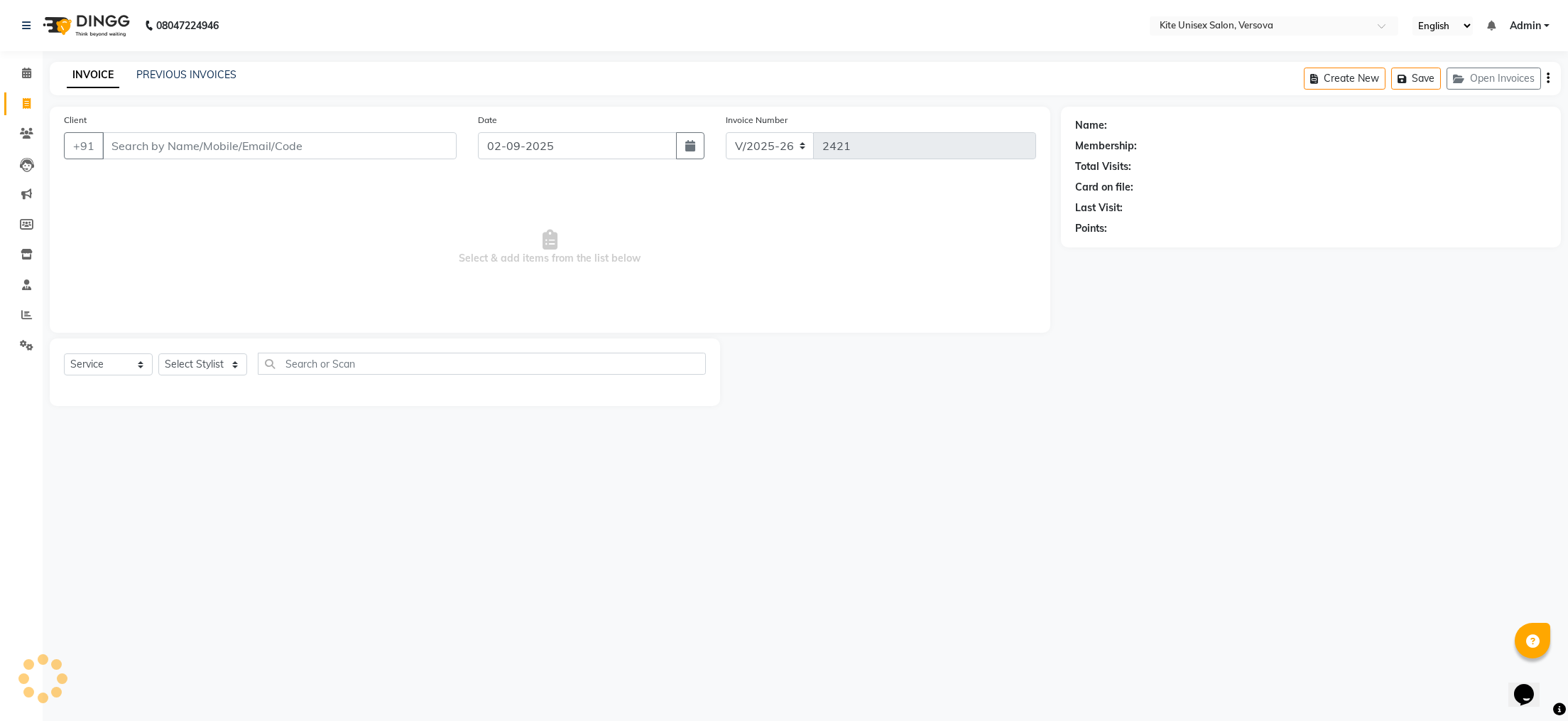
click at [132, 138] on input "Client" at bounding box center [280, 146] width 354 height 27
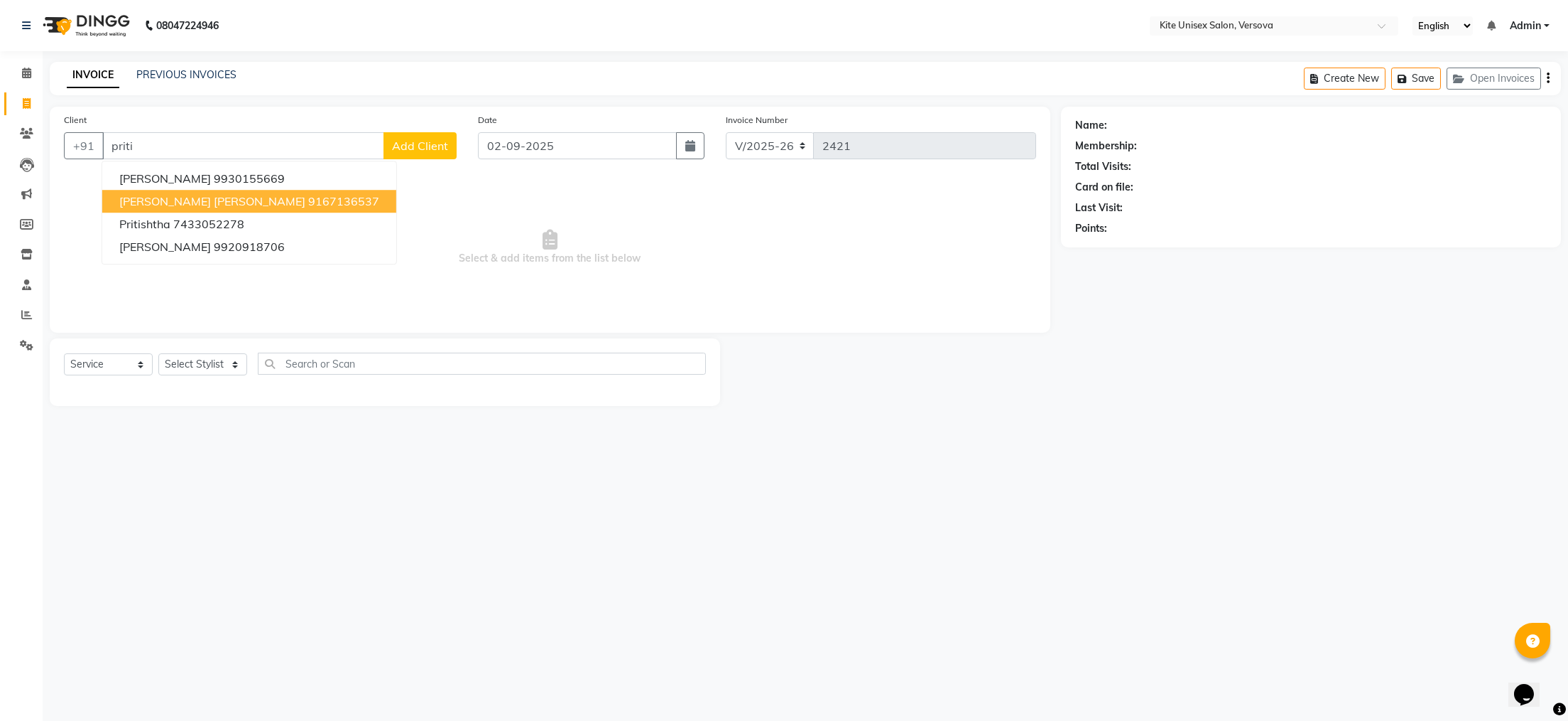
click at [213, 200] on span "[PERSON_NAME] [PERSON_NAME]" at bounding box center [213, 201] width 186 height 14
type input "9167136537"
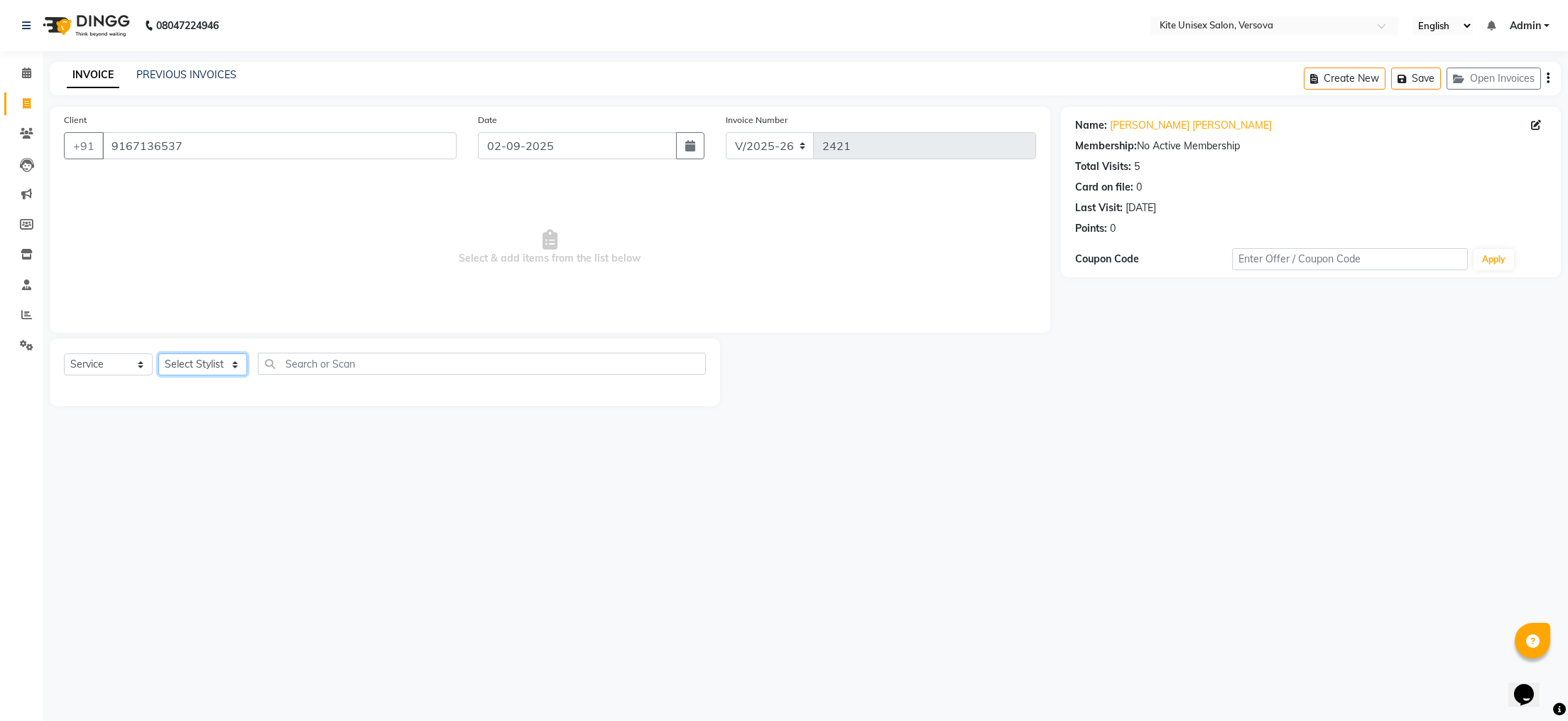
click at [210, 366] on select "Select Stylist [PERSON_NAME] DC [PERSON_NAME] [PERSON_NAME] [PERSON_NAME] Rajuu…" at bounding box center [202, 365] width 89 height 22
select select "68437"
click at [158, 354] on select "Select Stylist [PERSON_NAME] DC [PERSON_NAME] [PERSON_NAME] [PERSON_NAME] Rajuu…" at bounding box center [202, 365] width 89 height 22
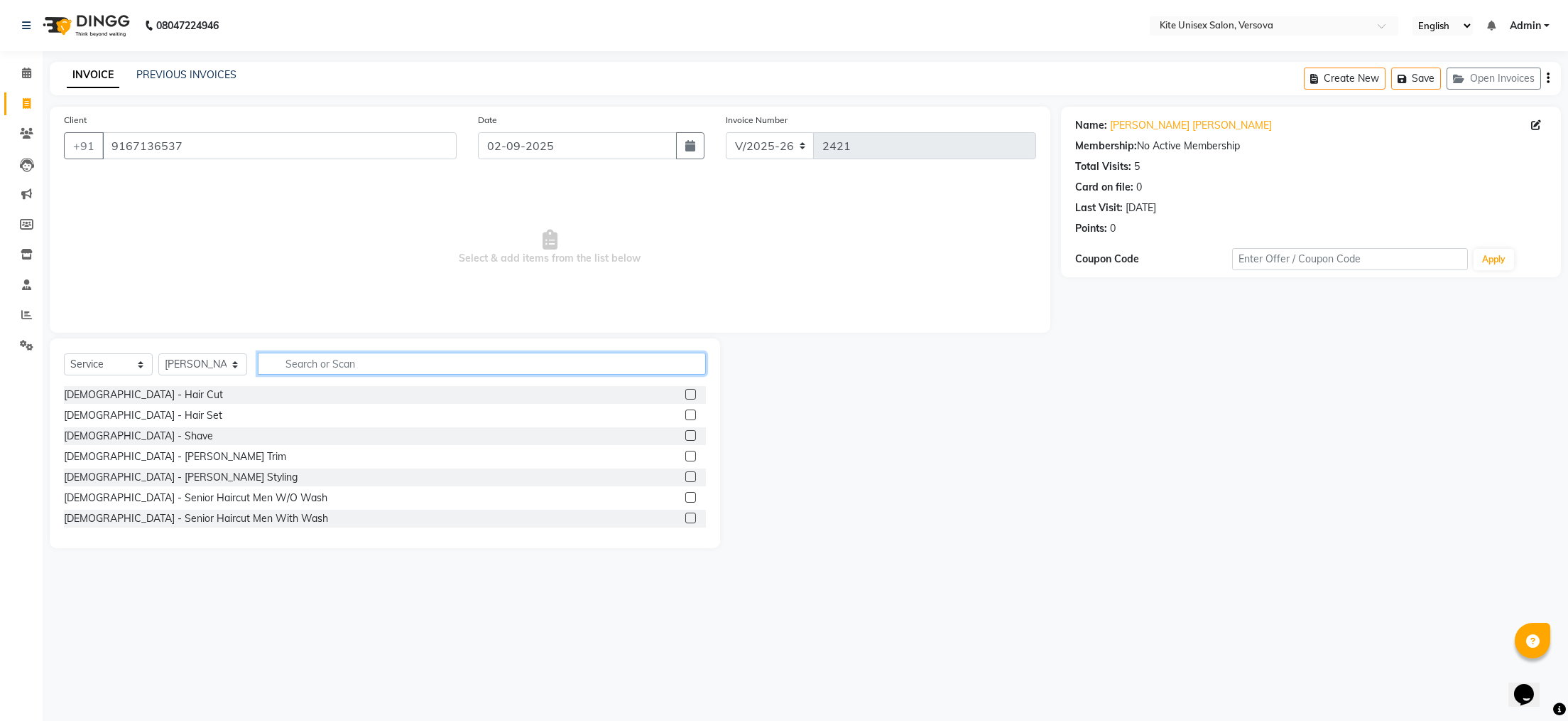
click at [309, 366] on input "text" at bounding box center [482, 364] width 448 height 22
type input "t"
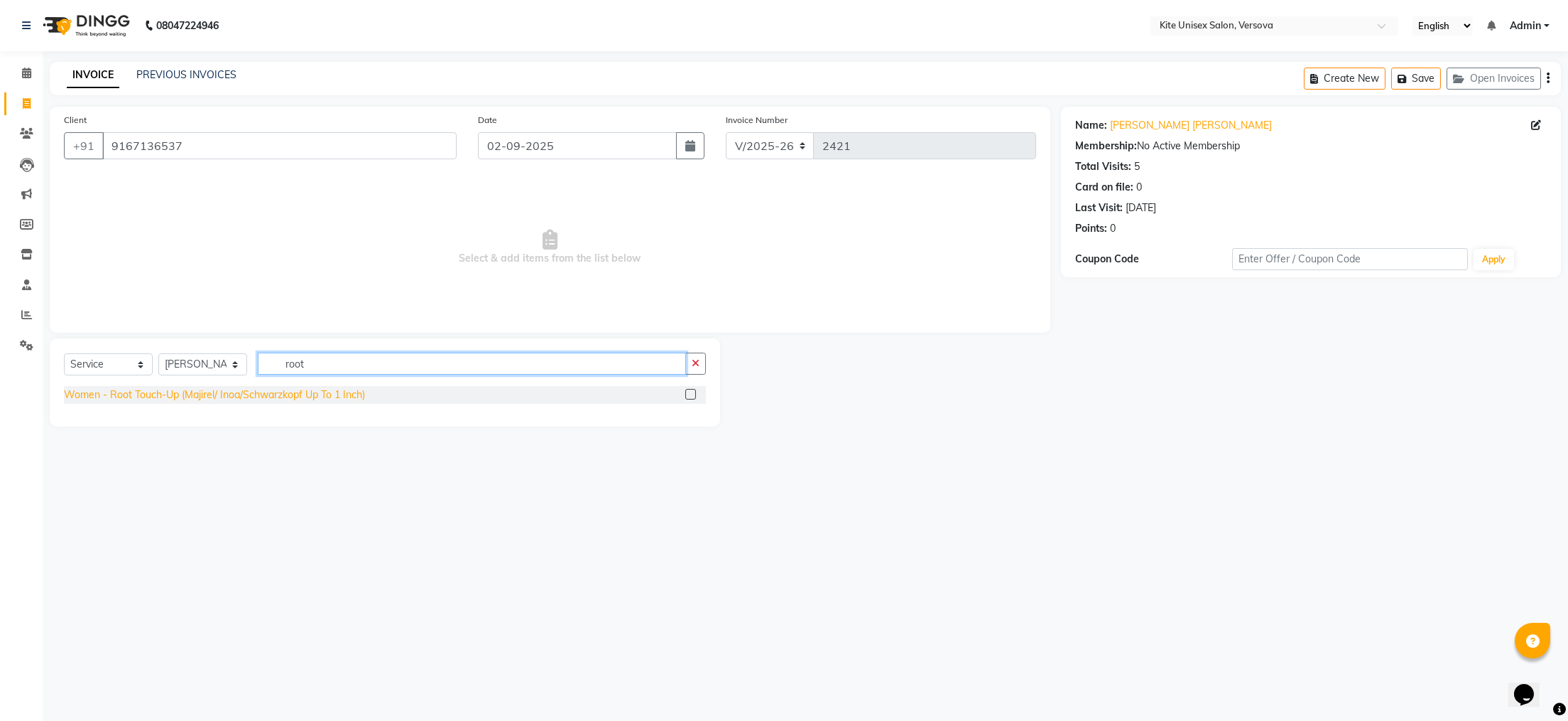
type input "root"
click at [312, 391] on div "Women - Root Touch-Up (Majirel/ Inoa/Schwarzkopf Up To 1 Inch)" at bounding box center [214, 395] width 301 height 15
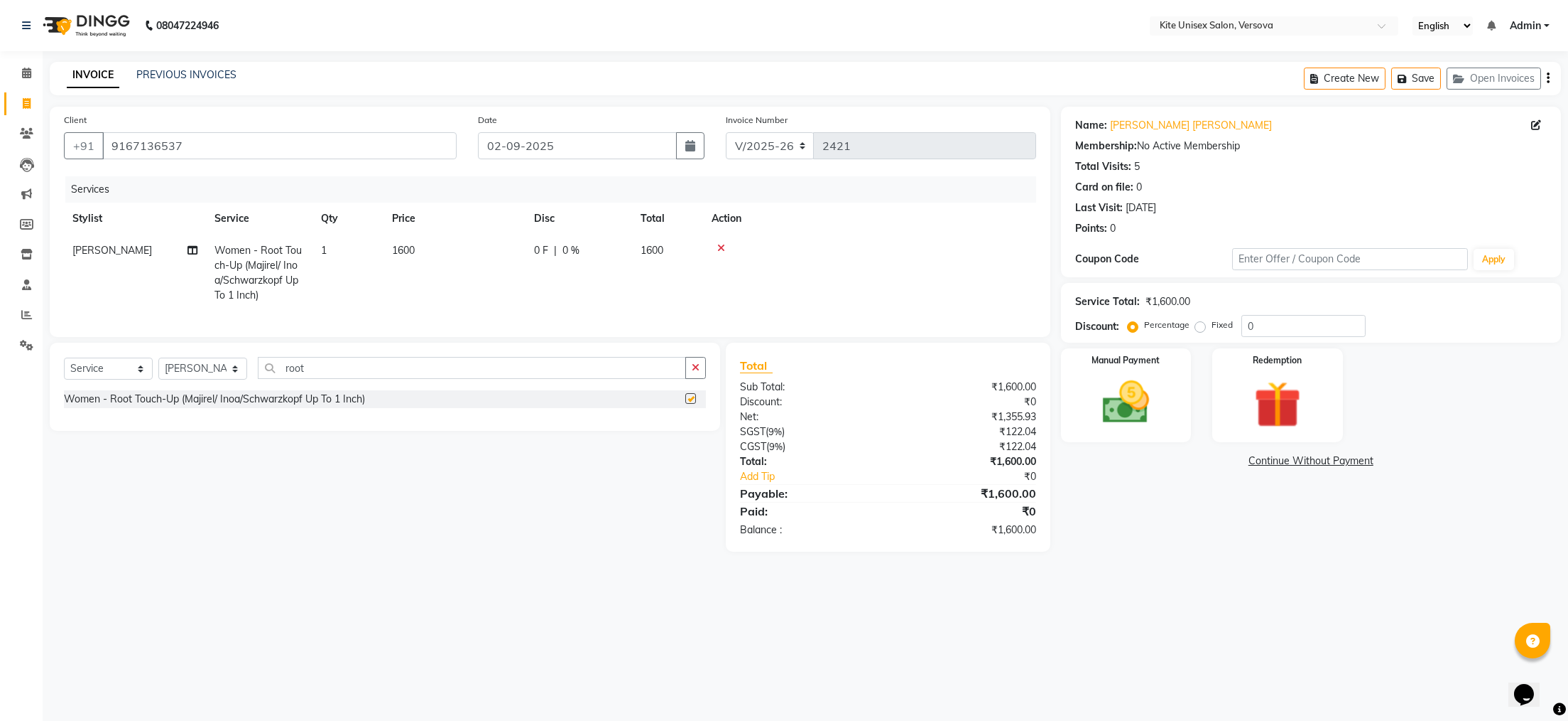
checkbox input "false"
click at [468, 254] on td "1600" at bounding box center [454, 272] width 142 height 76
select select "68437"
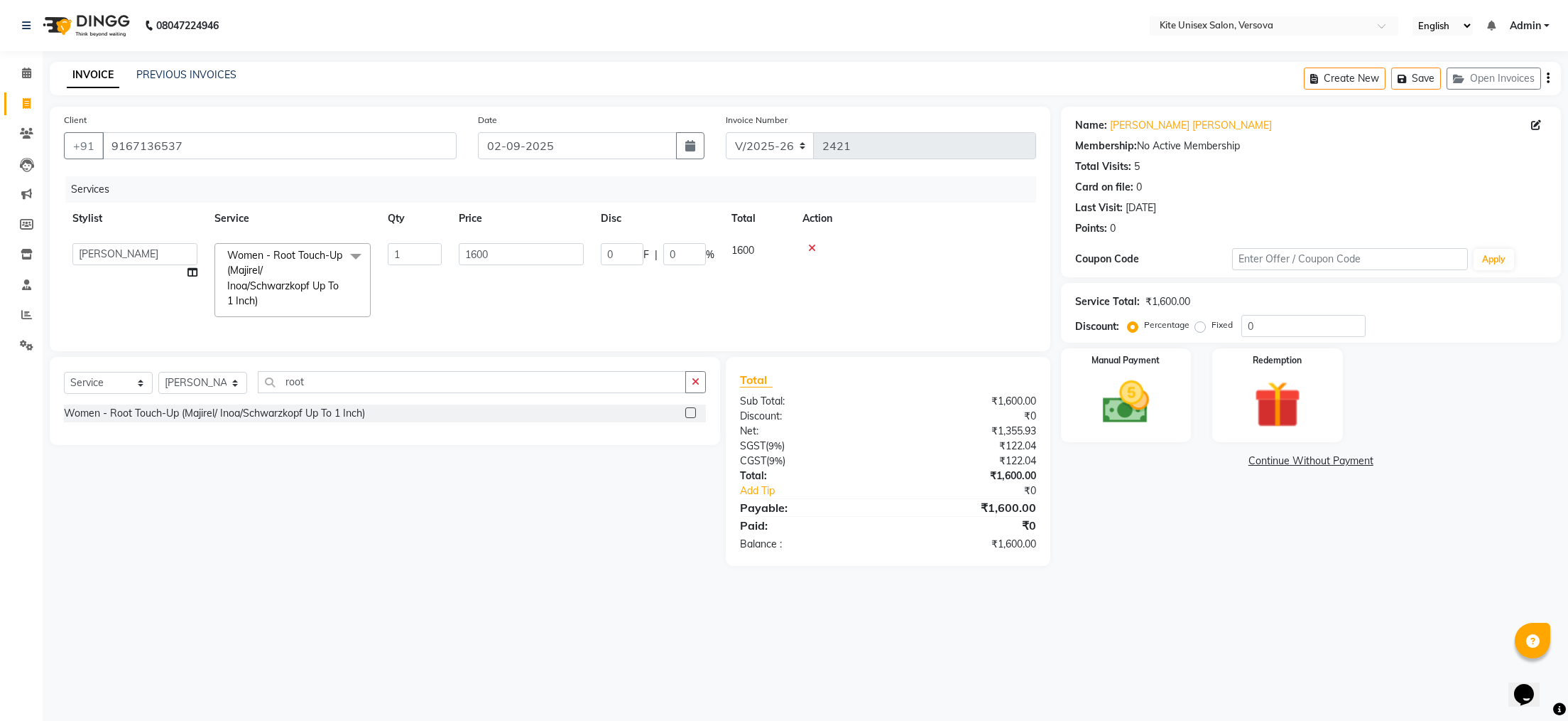
click at [527, 238] on td "1600" at bounding box center [521, 280] width 142 height 91
click at [554, 246] on input "1600" at bounding box center [521, 255] width 125 height 22
type input "1"
type input "1280"
click at [630, 284] on td "0 F | 0 %" at bounding box center [657, 280] width 131 height 91
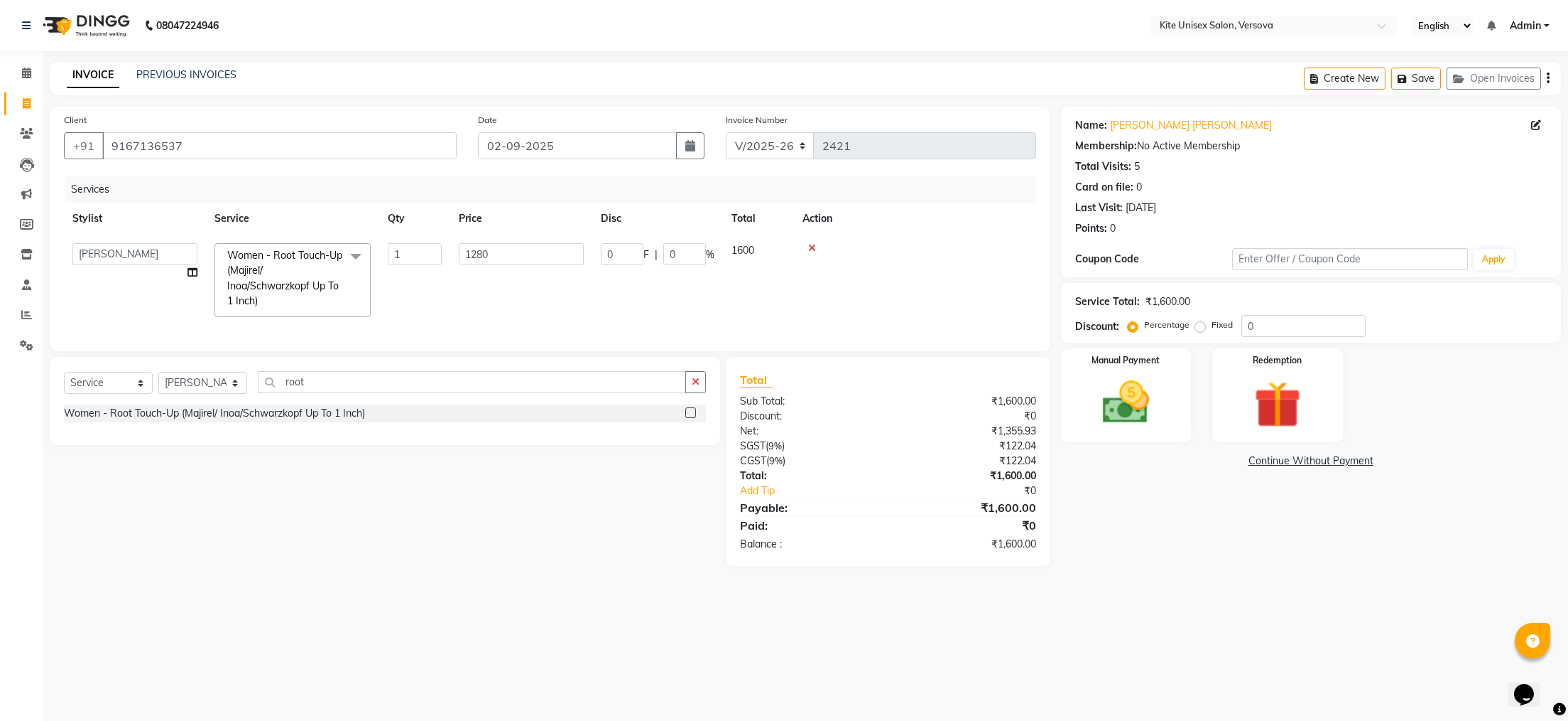
select select "68437"
click at [306, 393] on input "root" at bounding box center [472, 382] width 428 height 22
type input "r"
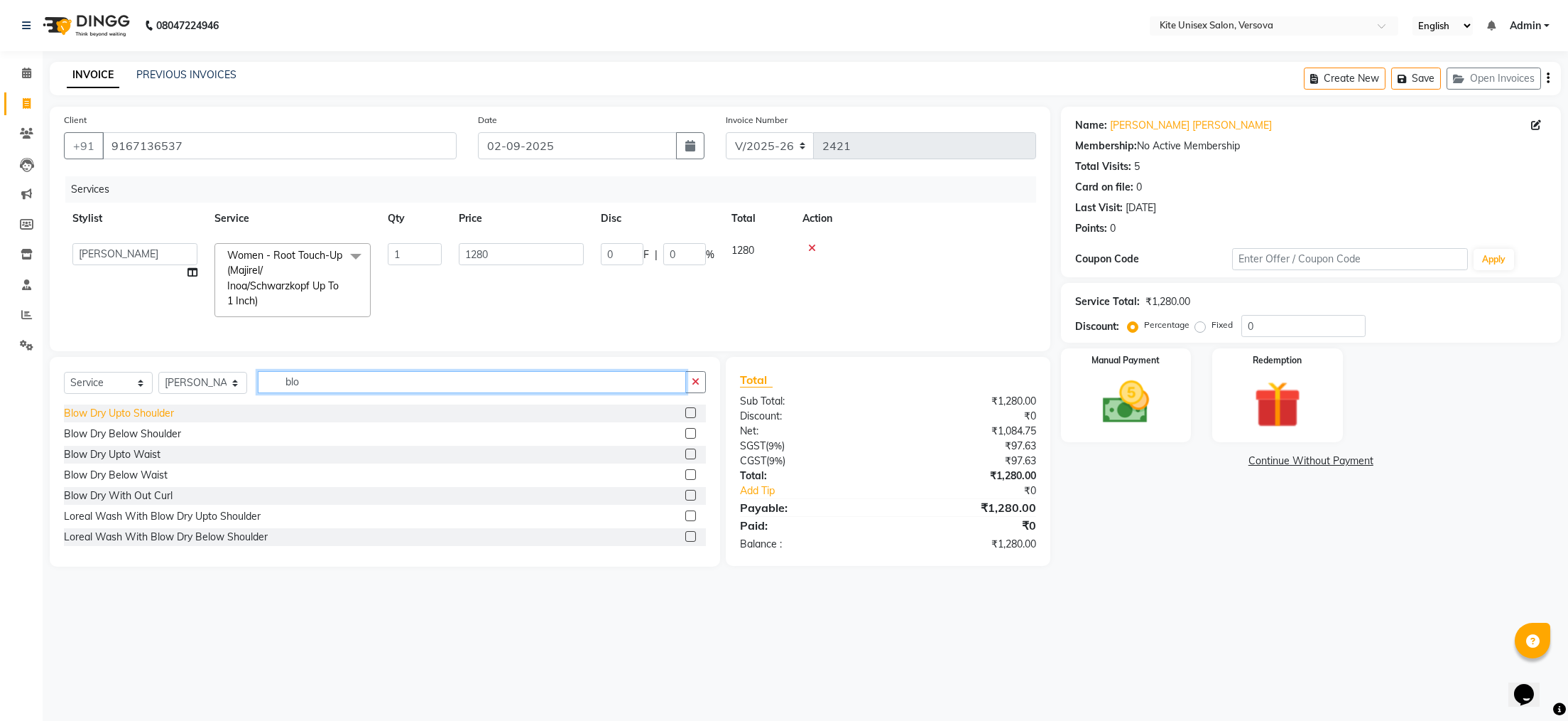
type input "blo"
click at [151, 421] on div "Blow Dry Upto Shoulder" at bounding box center [119, 413] width 110 height 15
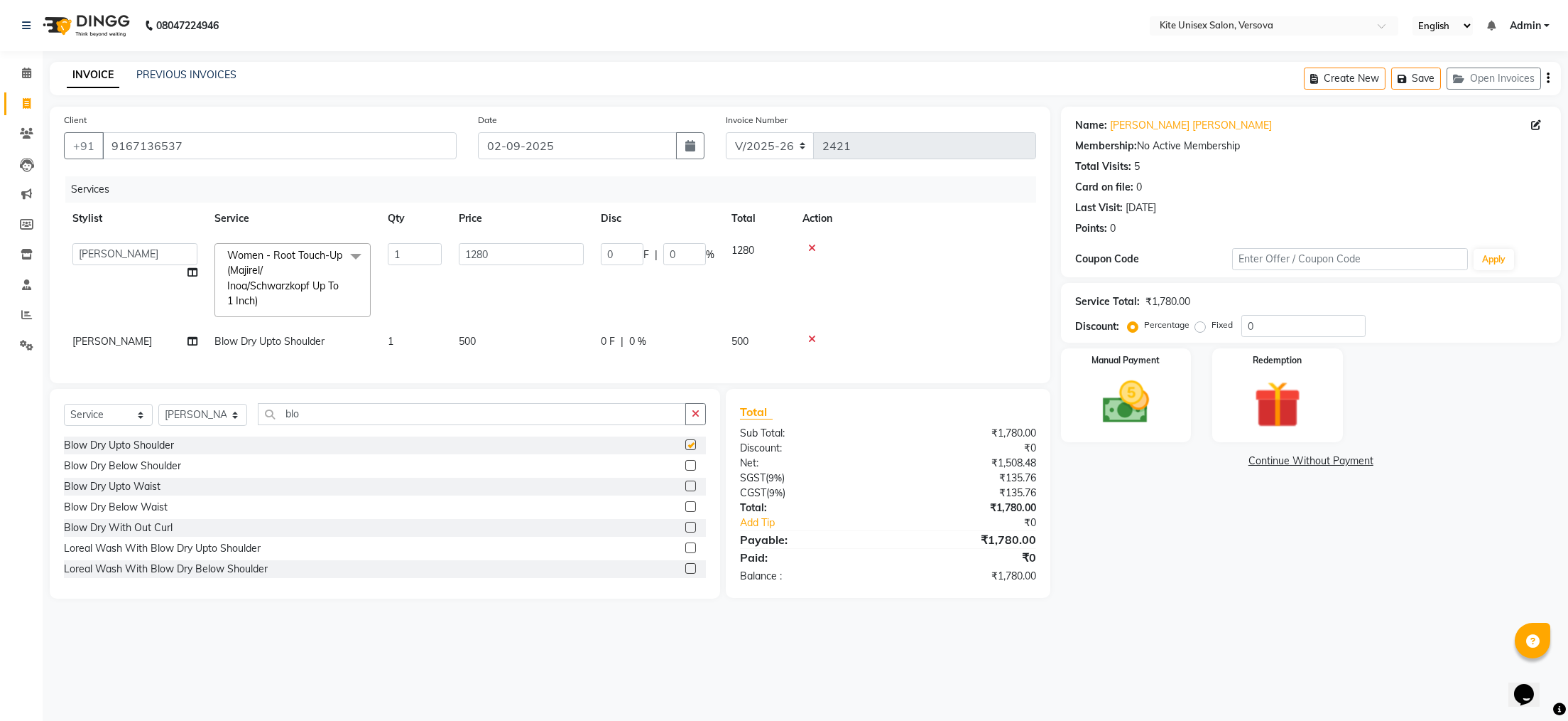
checkbox input "false"
click at [1175, 376] on div "Manual Payment" at bounding box center [1126, 395] width 136 height 98
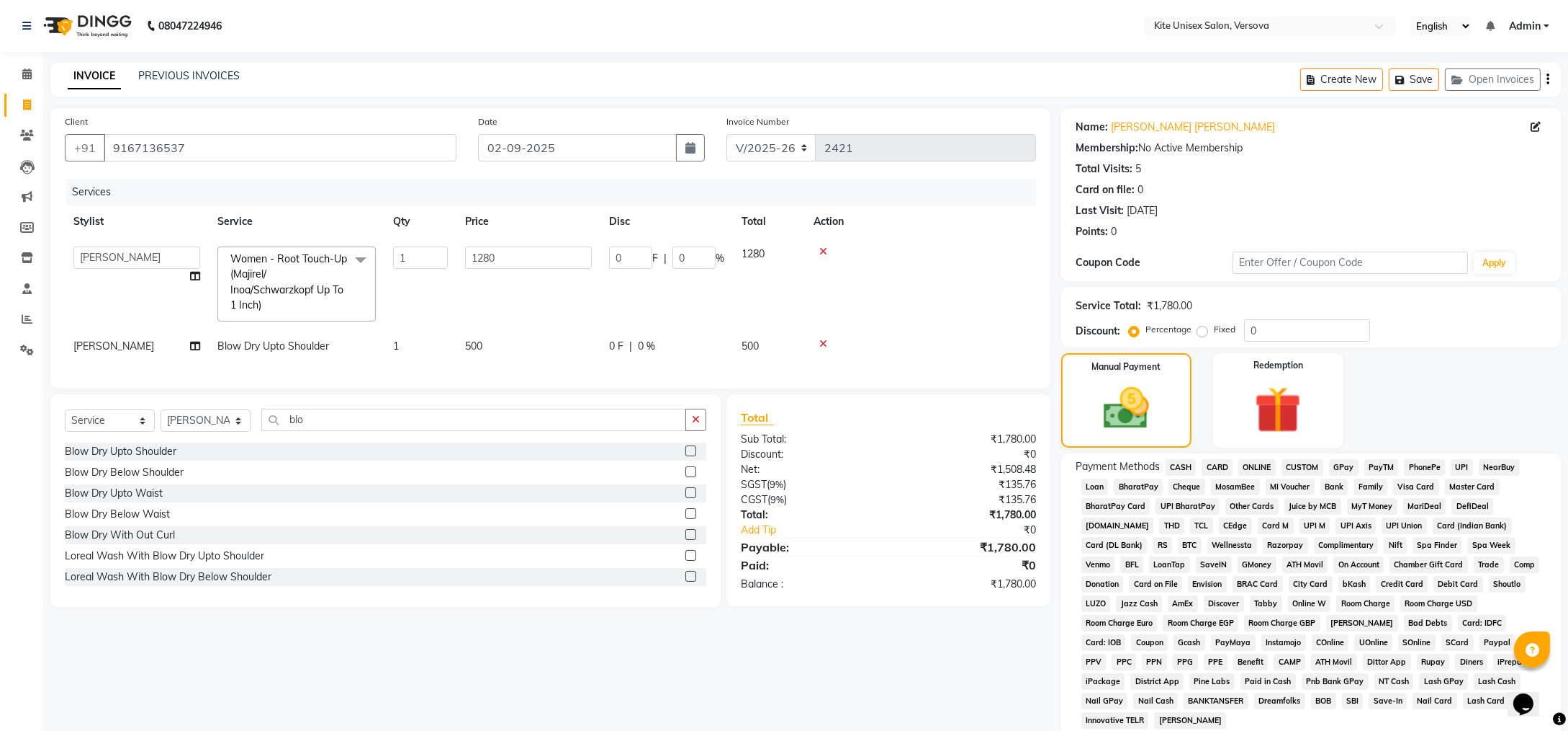
click at [1212, 464] on span "CARD" at bounding box center [1217, 467] width 31 height 17
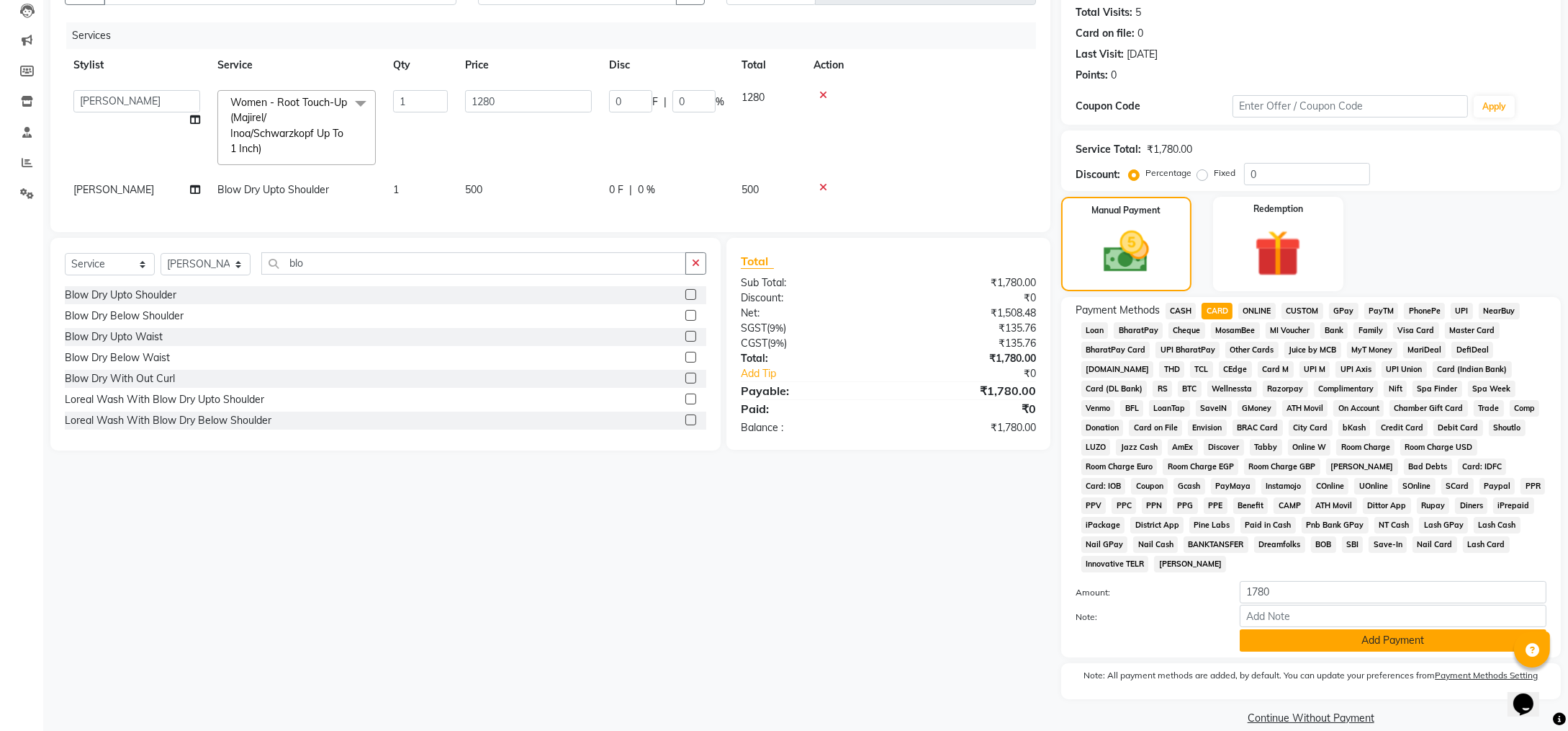
click at [1335, 629] on button "Add Payment" at bounding box center [1393, 640] width 307 height 23
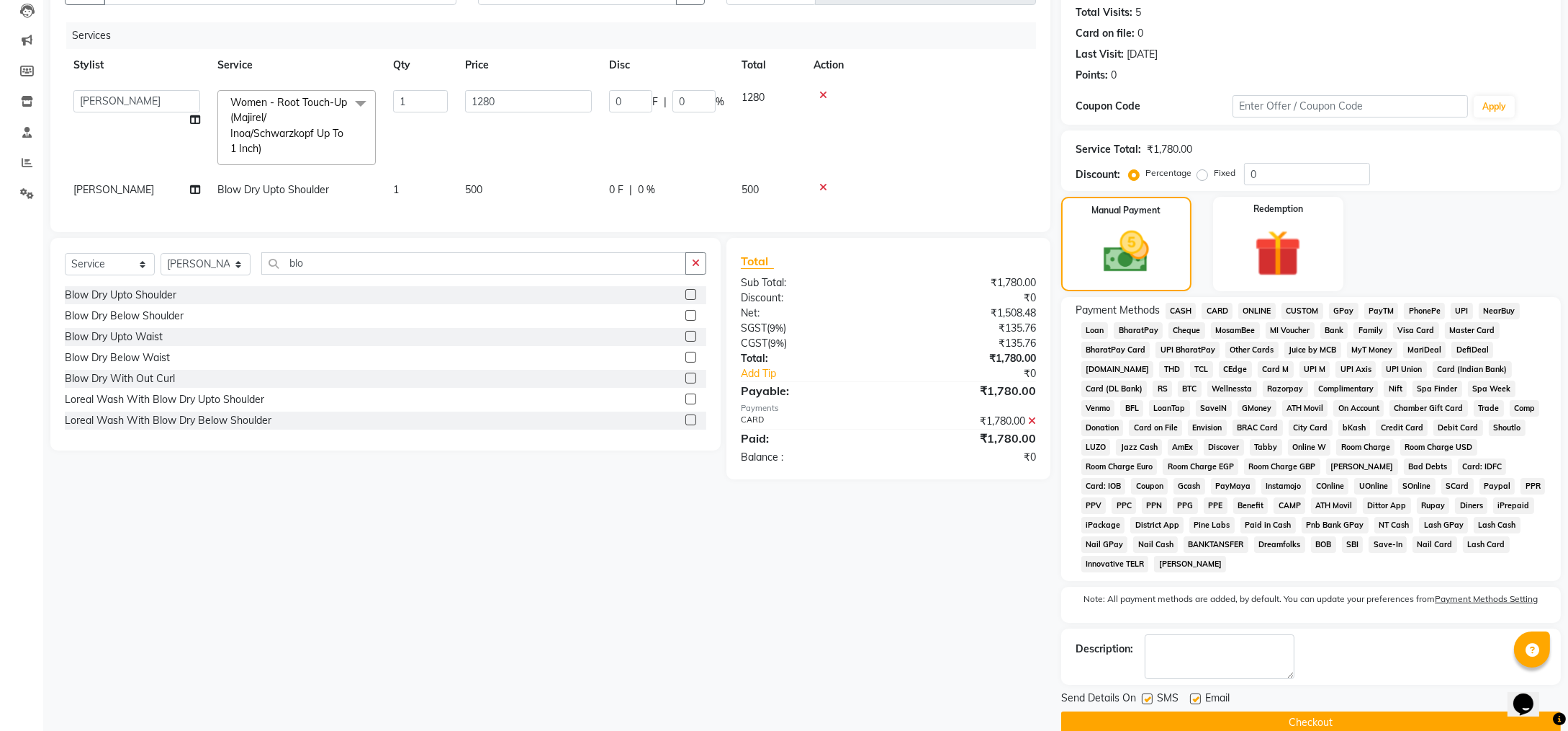
click at [1337, 711] on button "Checkout" at bounding box center [1311, 722] width 500 height 23
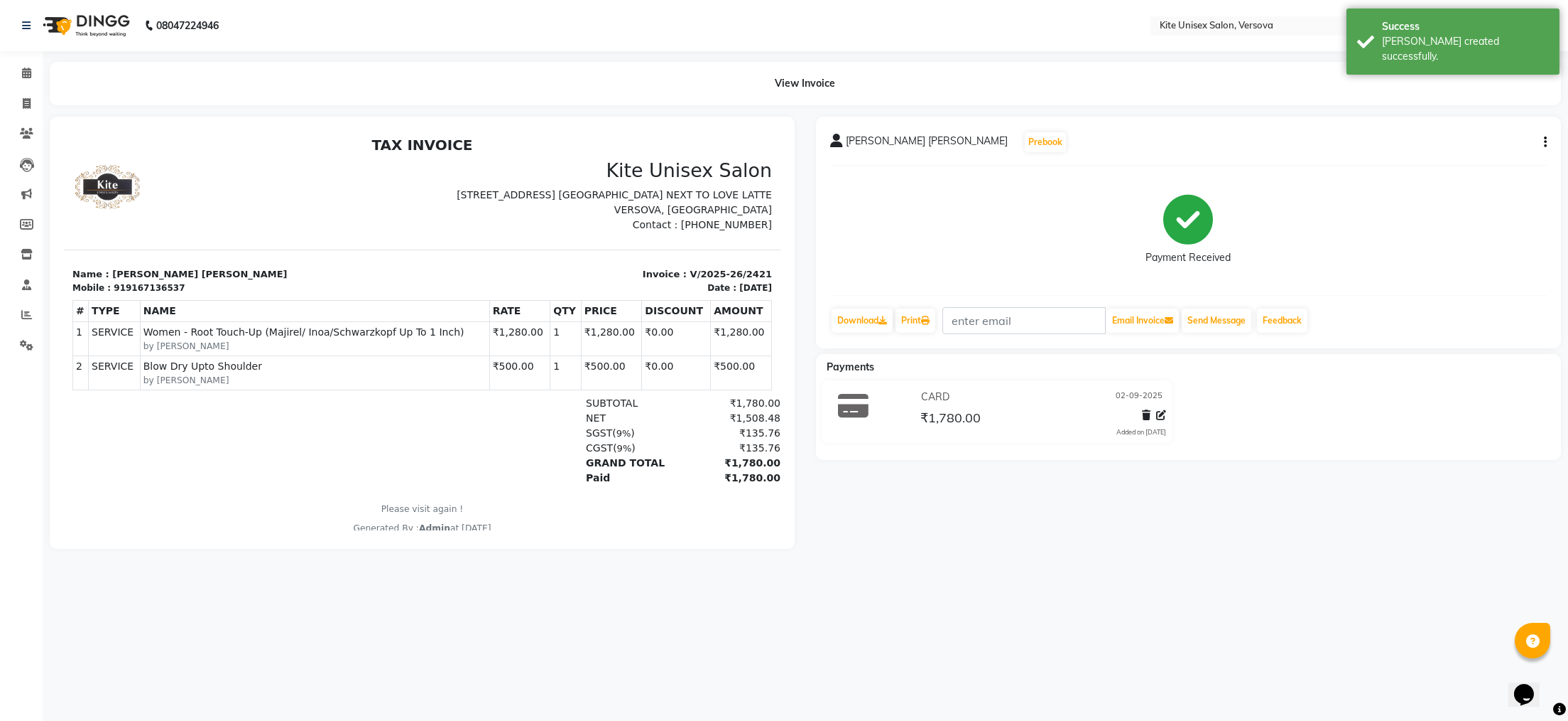
select select "6093"
select select "service"
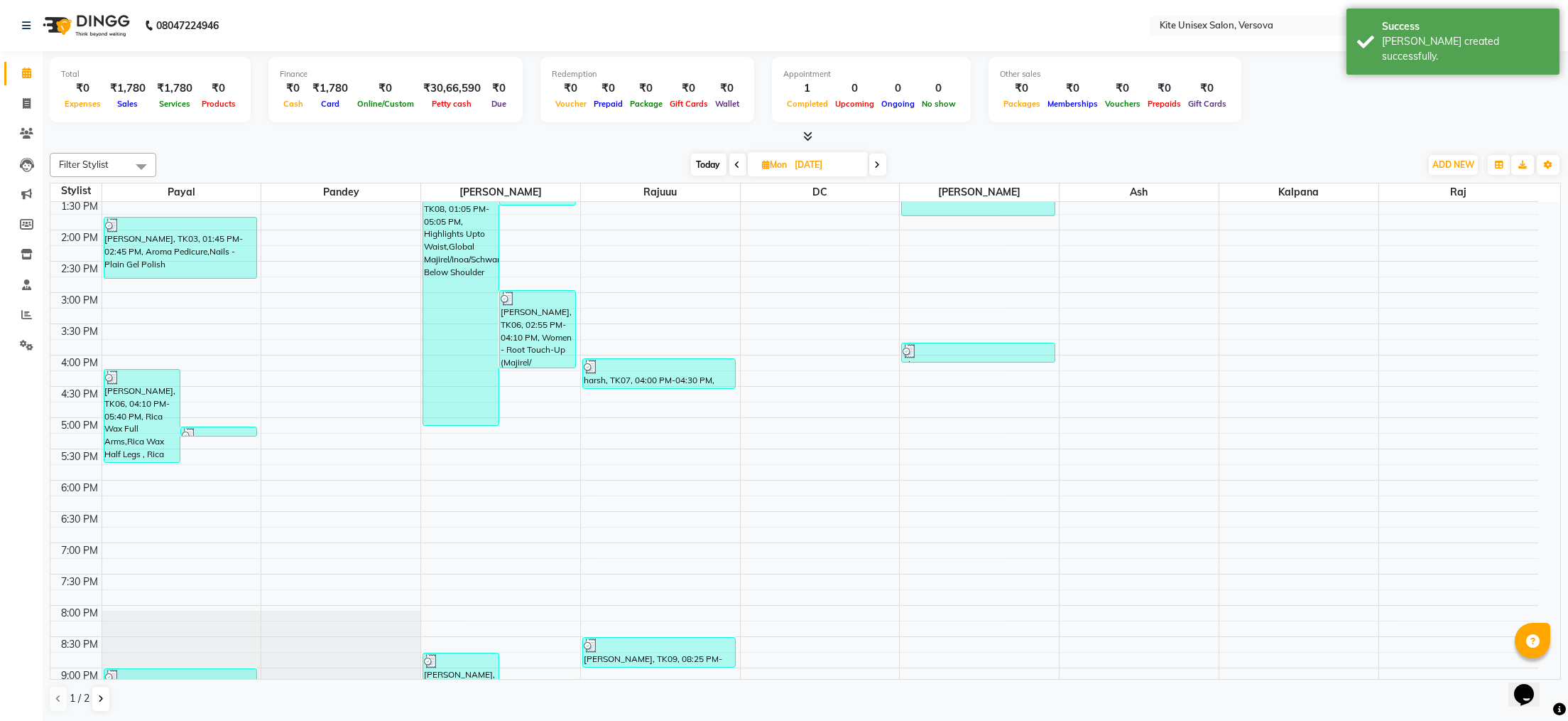
scroll to position [404, 0]
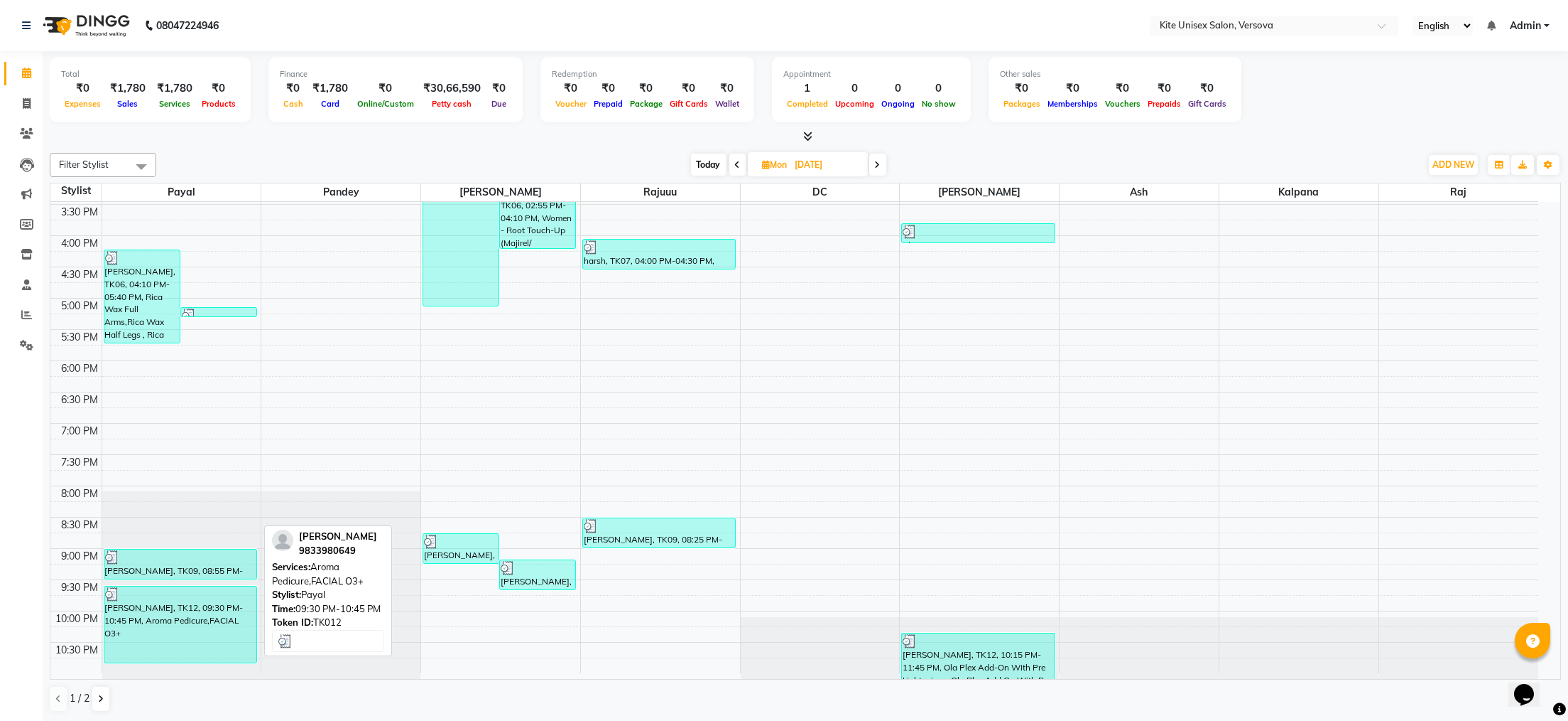
click at [173, 600] on div at bounding box center [181, 593] width 151 height 14
select select "3"
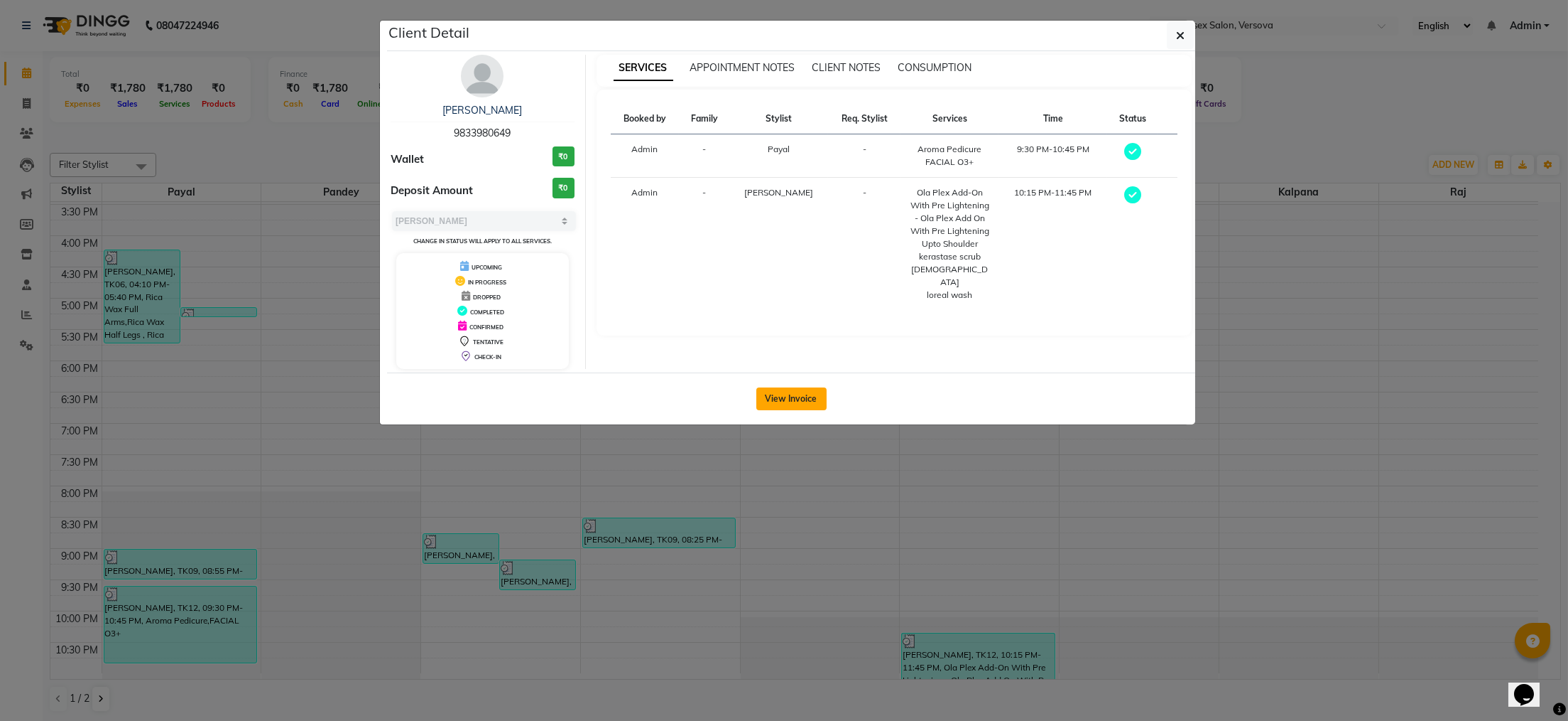
click at [780, 405] on button "View Invoice" at bounding box center [791, 398] width 70 height 22
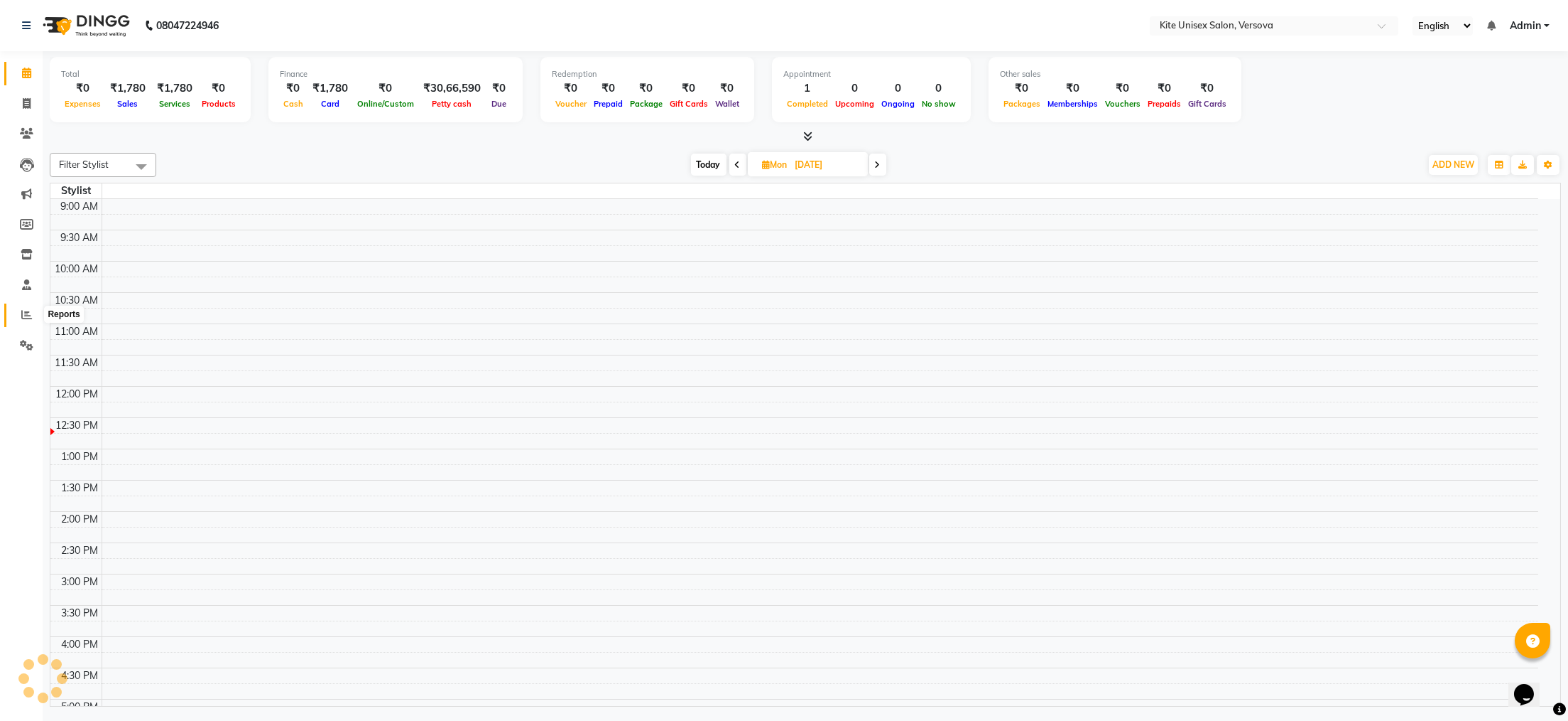
click at [30, 312] on icon at bounding box center [26, 313] width 10 height 10
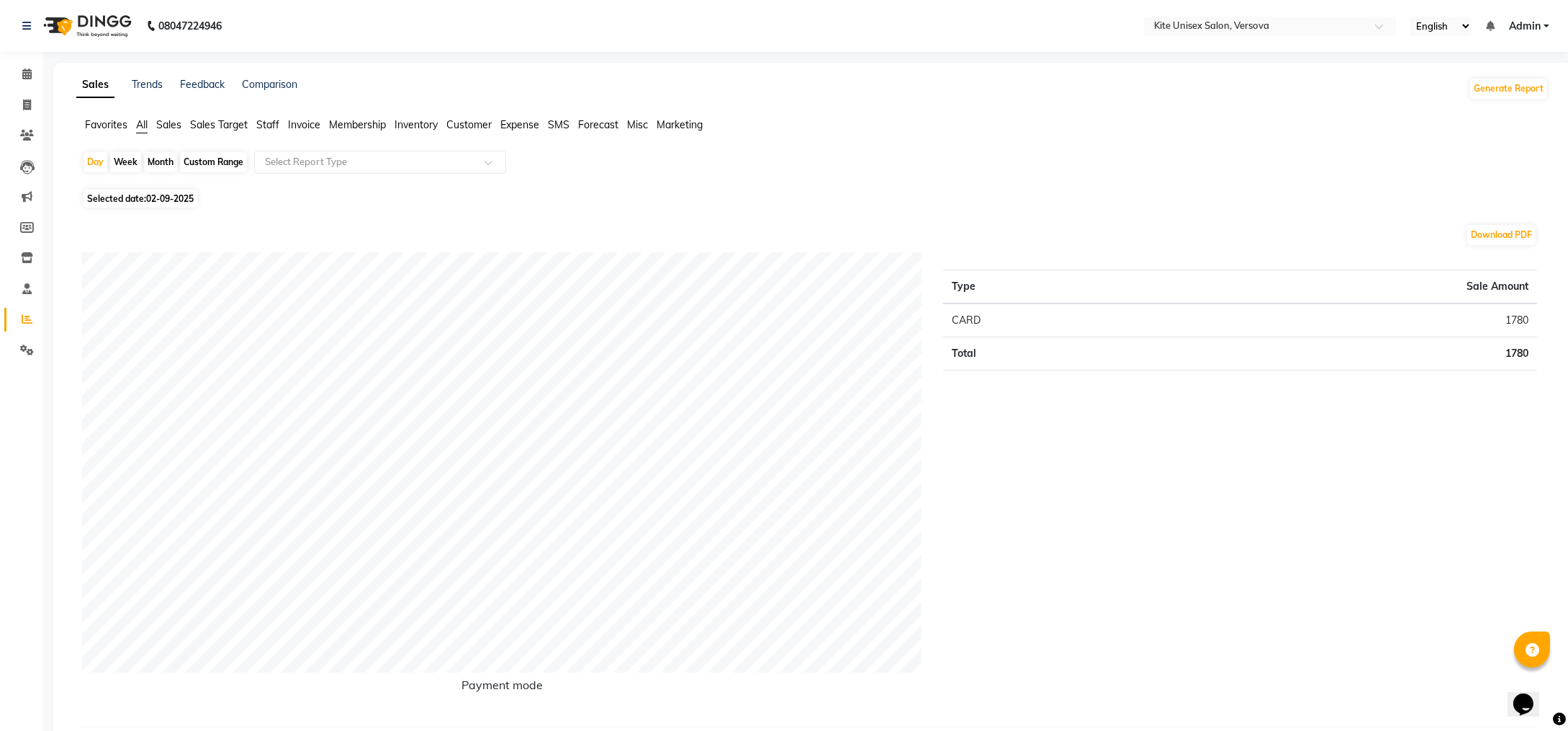
click at [162, 160] on div "Month" at bounding box center [160, 162] width 33 height 20
select select "9"
select select "2025"
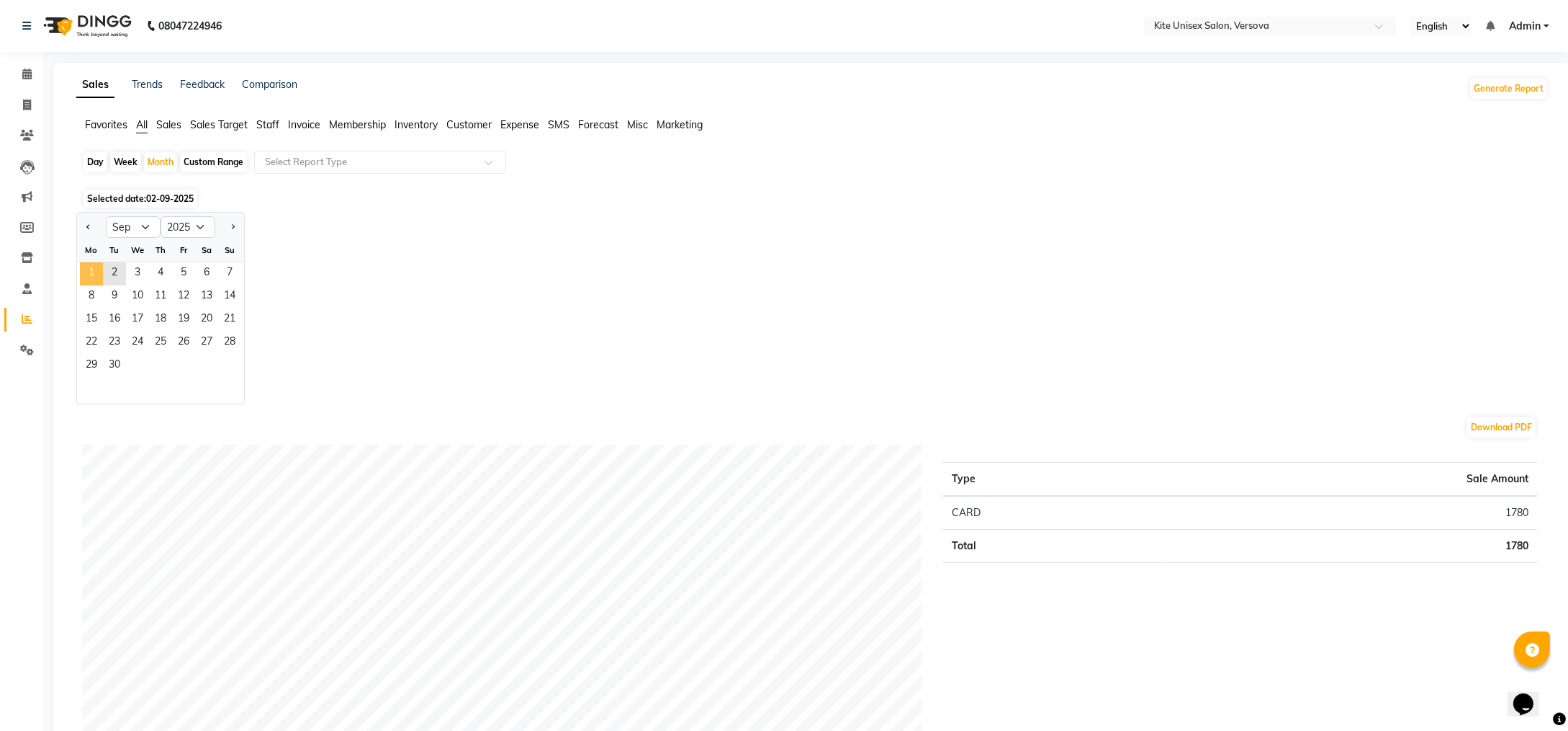
click at [95, 271] on span "1" at bounding box center [92, 273] width 23 height 23
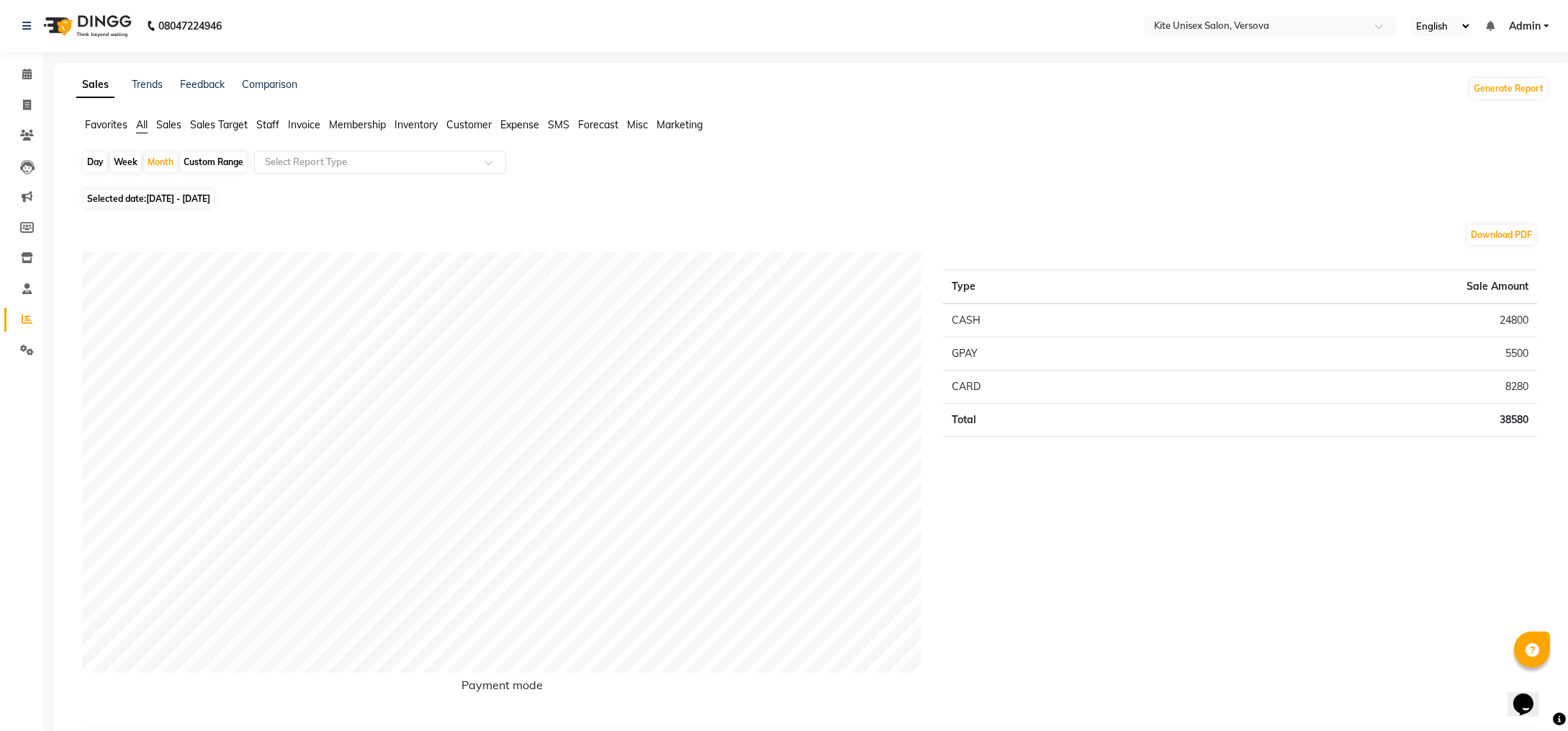
click at [274, 121] on span "Staff" at bounding box center [267, 125] width 23 height 13
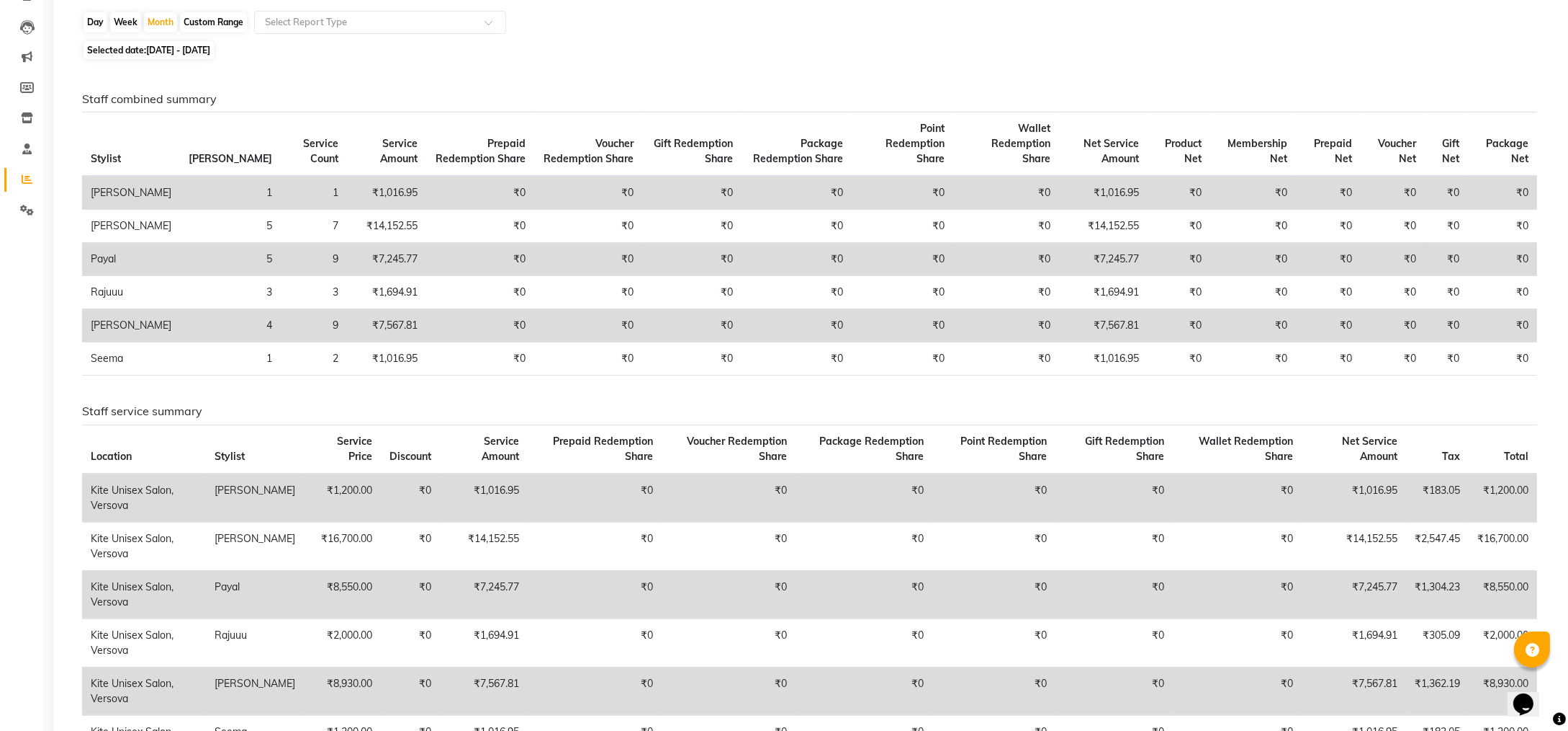
scroll to position [320, 0]
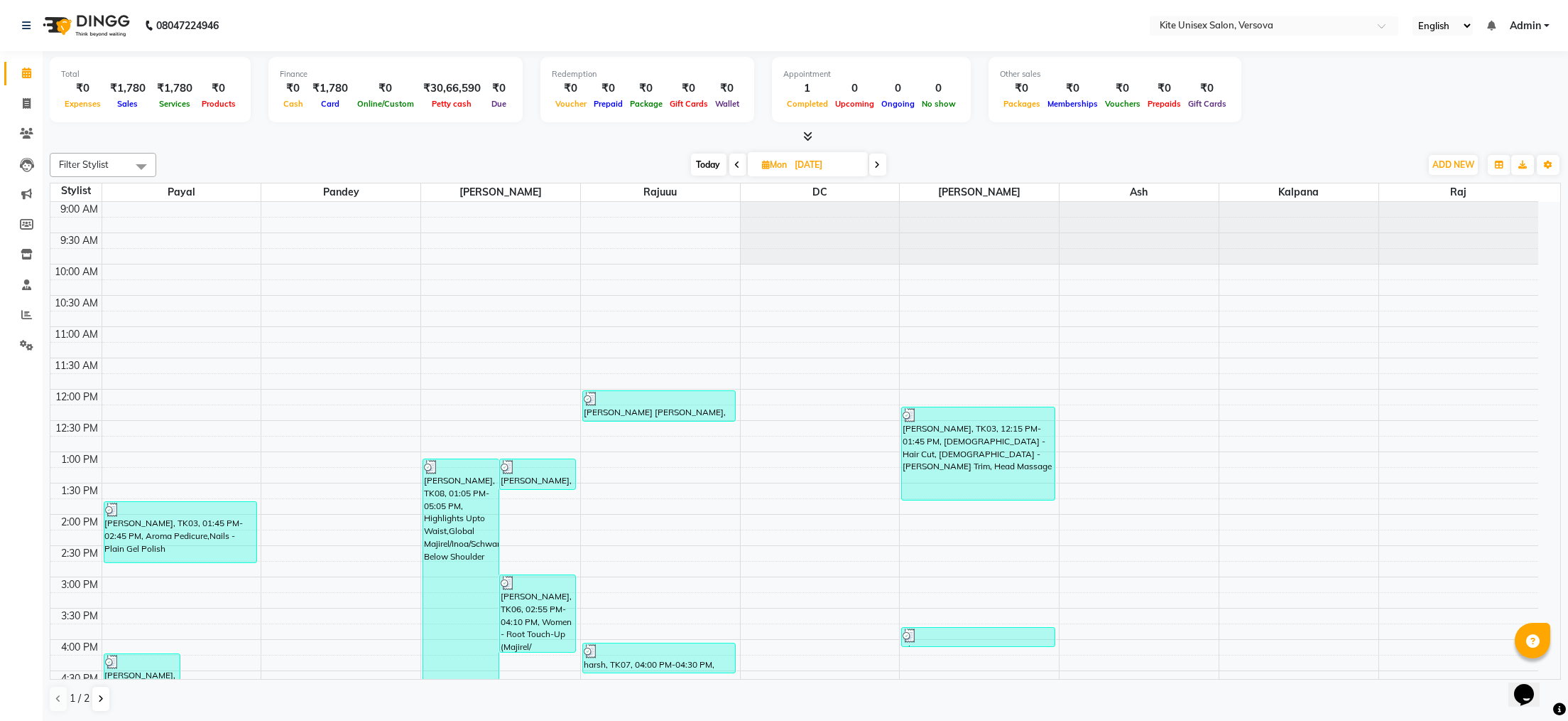
click at [873, 161] on span at bounding box center [878, 165] width 17 height 22
type input "02-09-2025"
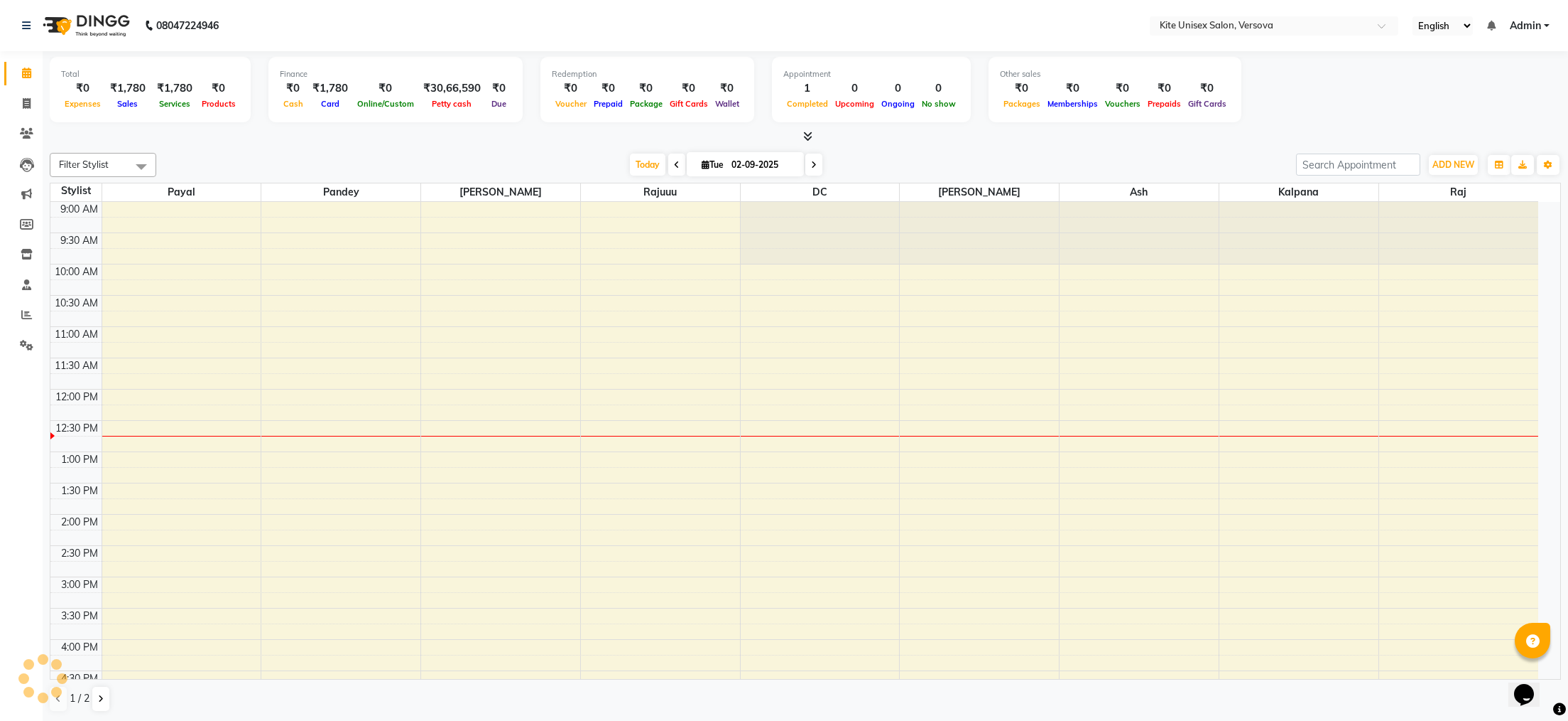
scroll to position [189, 0]
